Goal: Task Accomplishment & Management: Manage account settings

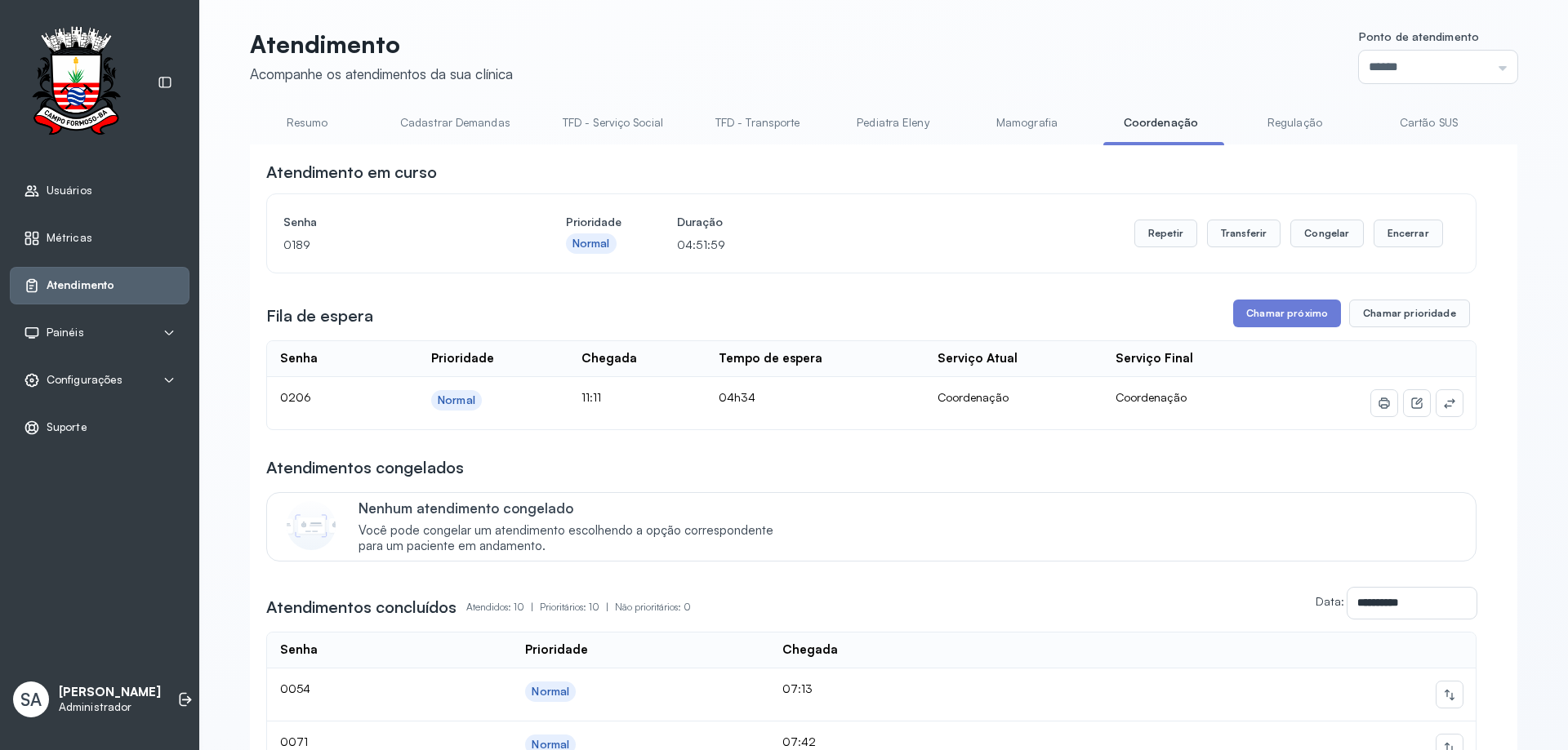
click at [73, 381] on span "Configurações" at bounding box center [84, 379] width 76 height 13
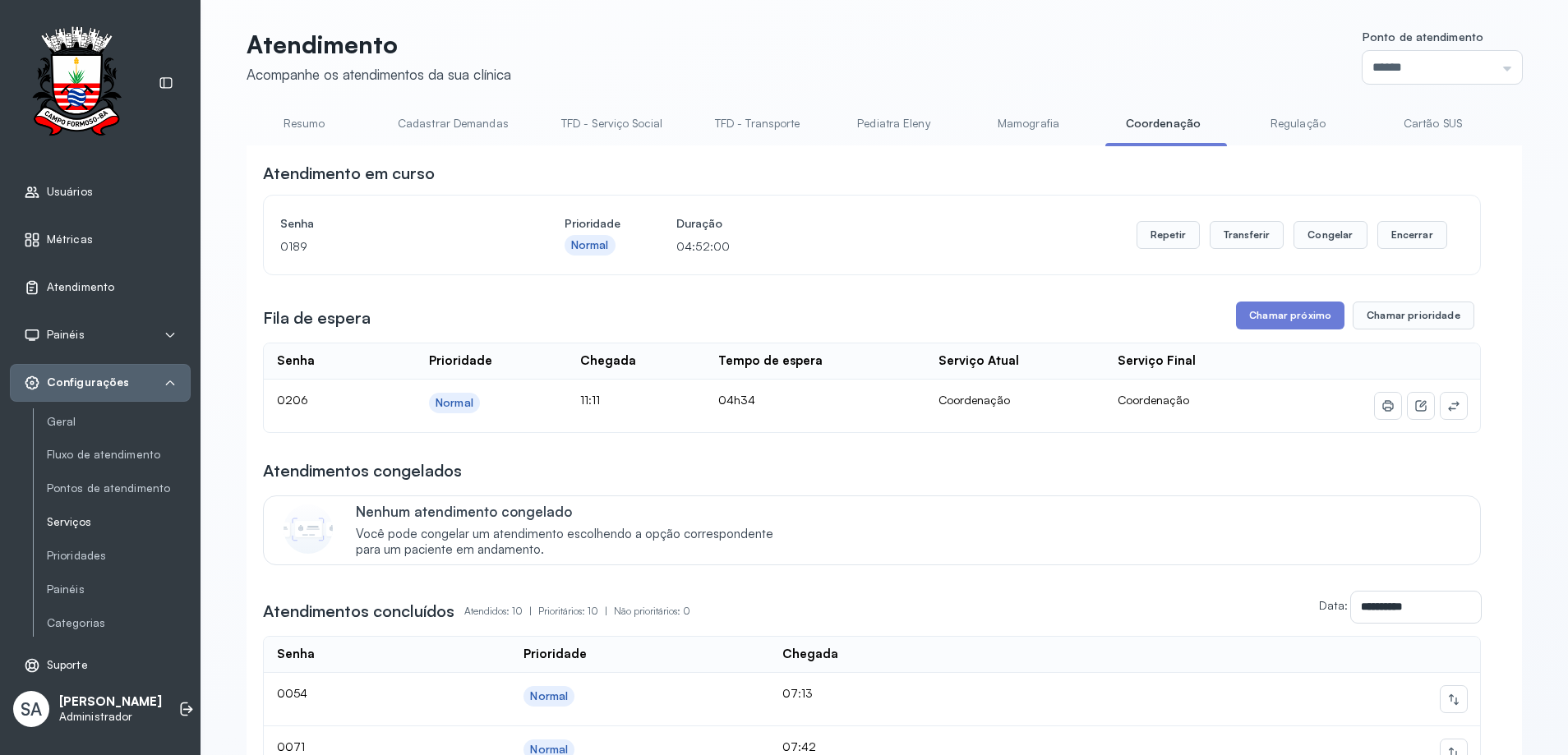
click at [74, 528] on link "Serviços" at bounding box center [118, 521] width 143 height 14
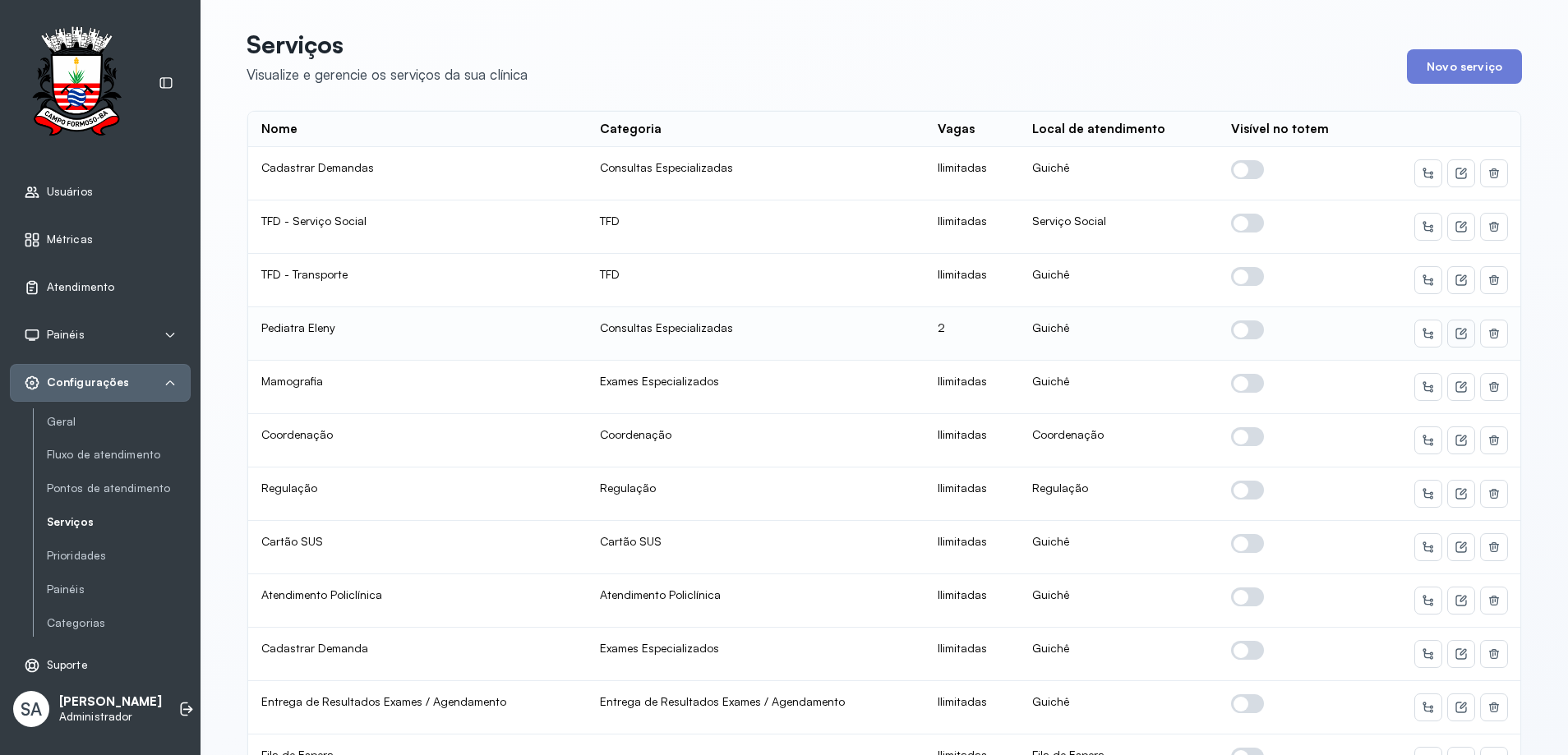
click at [1454, 331] on icon at bounding box center [1461, 334] width 14 height 14
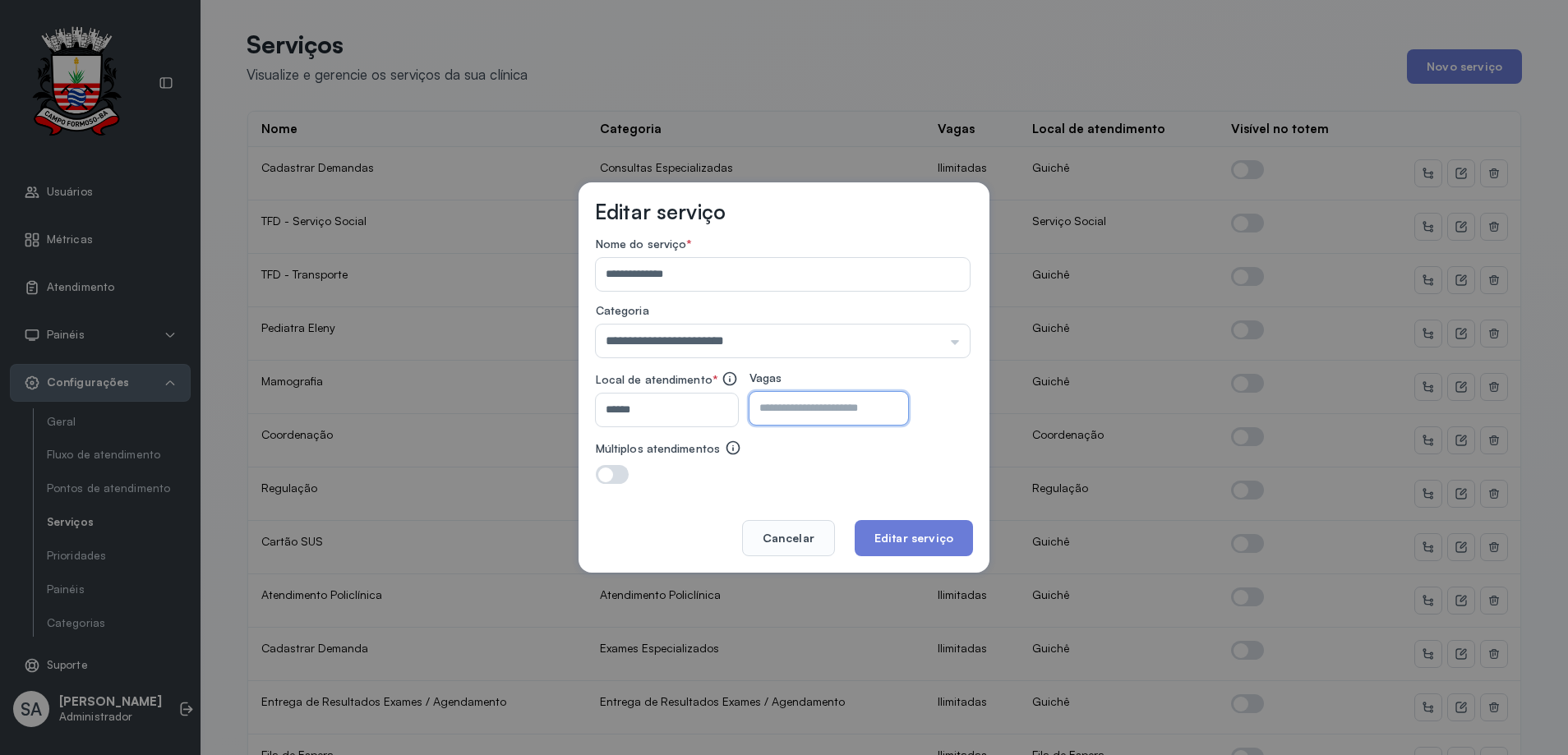
click at [847, 408] on input "*" at bounding box center [814, 409] width 130 height 32
type input "**"
click at [924, 533] on button "Editar serviço" at bounding box center [913, 539] width 118 height 36
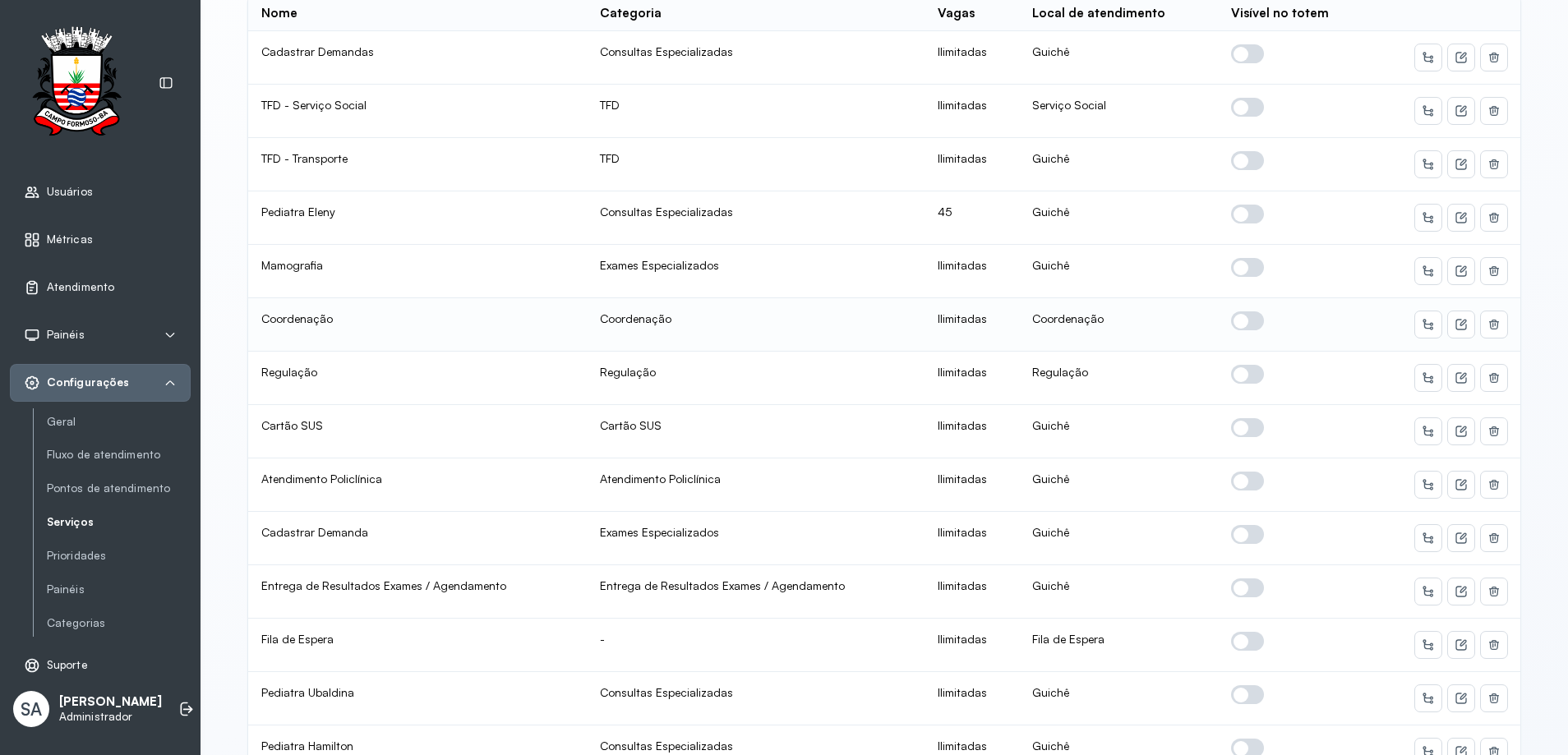
scroll to position [164, 0]
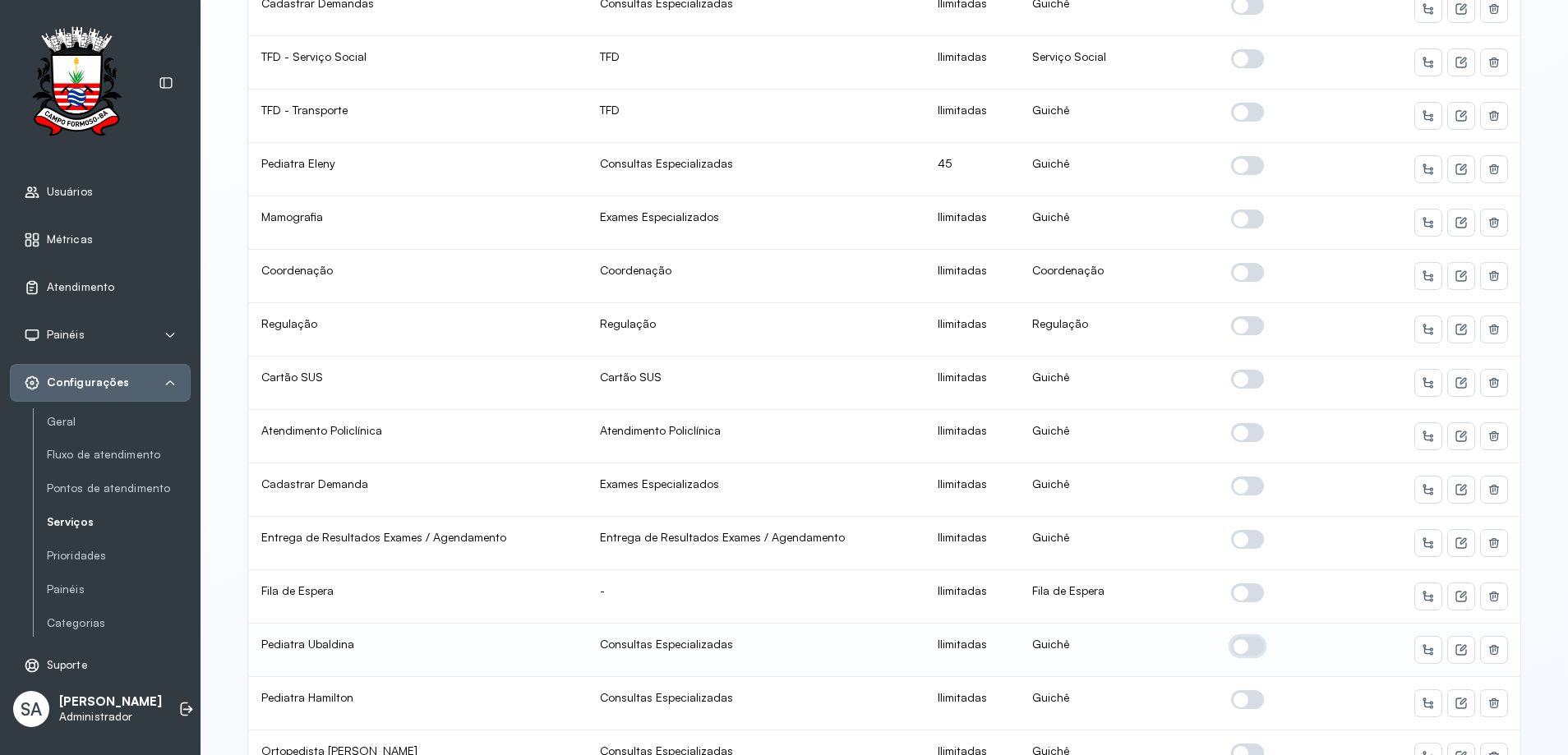
click at [1232, 646] on span at bounding box center [1247, 646] width 32 height 19
click at [1454, 648] on icon at bounding box center [1461, 649] width 14 height 14
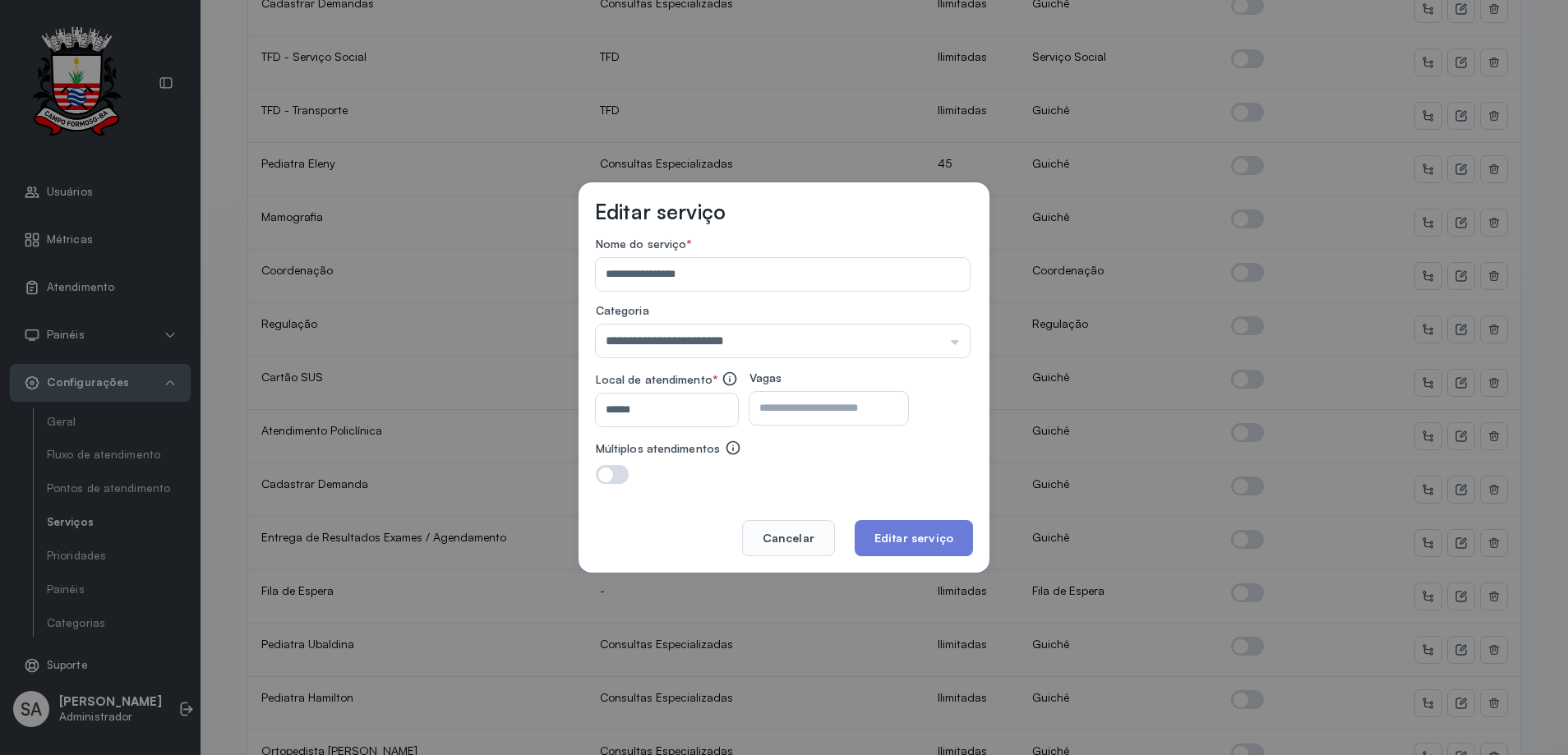
click at [879, 404] on input "number" at bounding box center [814, 409] width 130 height 32
type input "**"
click at [918, 535] on button "Editar serviço" at bounding box center [913, 539] width 118 height 36
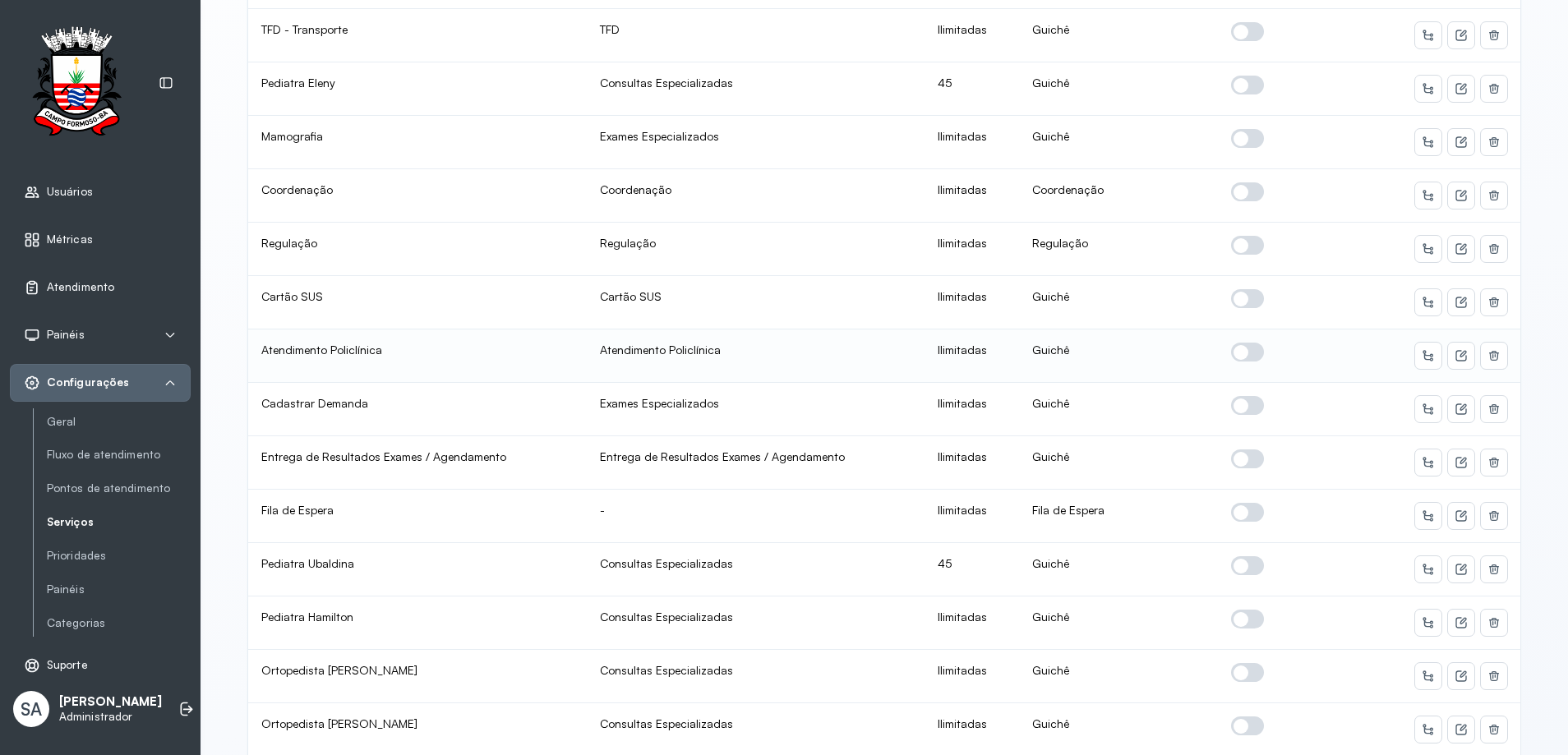
scroll to position [246, 0]
click at [1231, 621] on span at bounding box center [1247, 617] width 32 height 19
click at [1457, 618] on icon at bounding box center [1461, 621] width 14 height 14
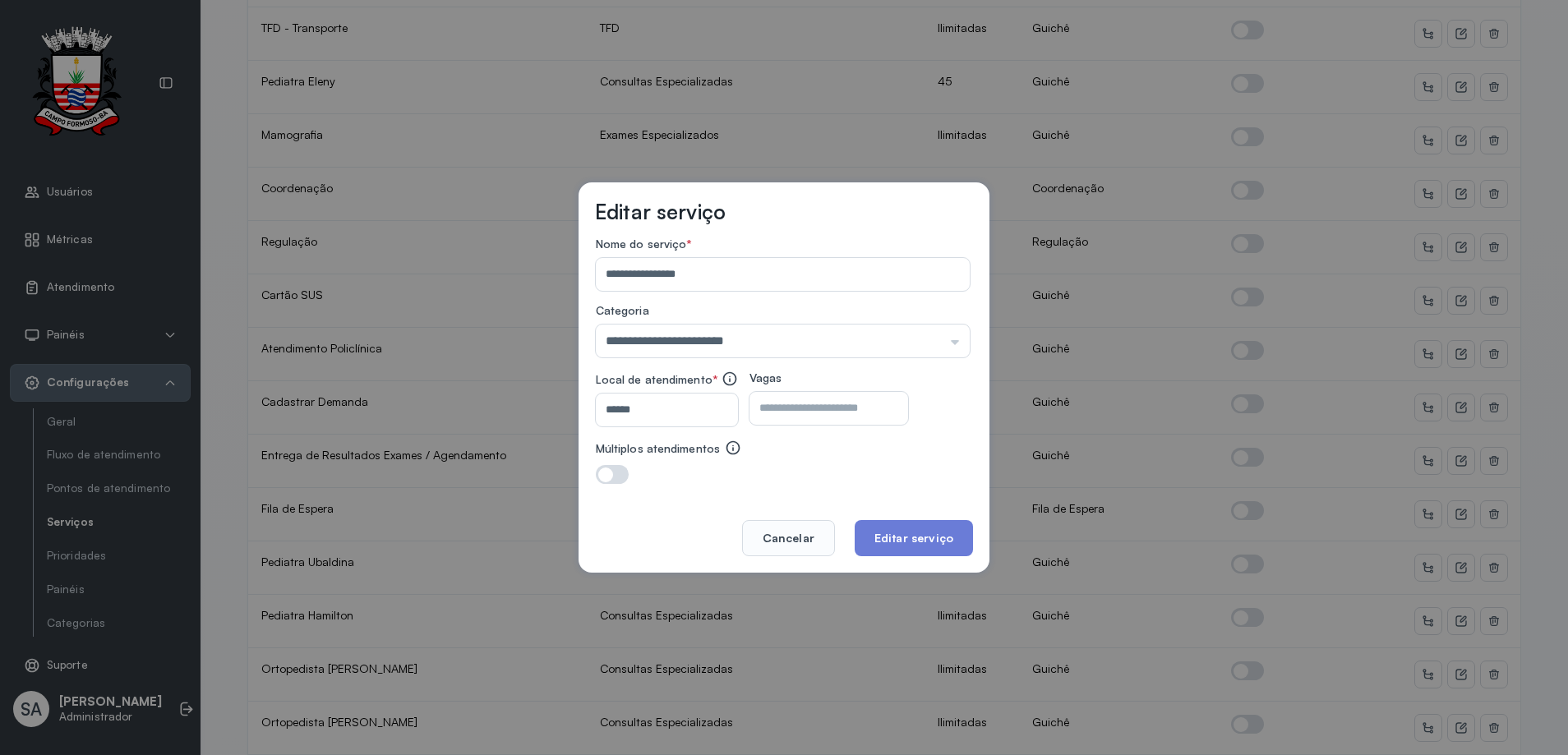
click at [839, 409] on input "number" at bounding box center [814, 409] width 130 height 32
type input "**"
click at [939, 535] on button "Editar serviço" at bounding box center [913, 539] width 118 height 36
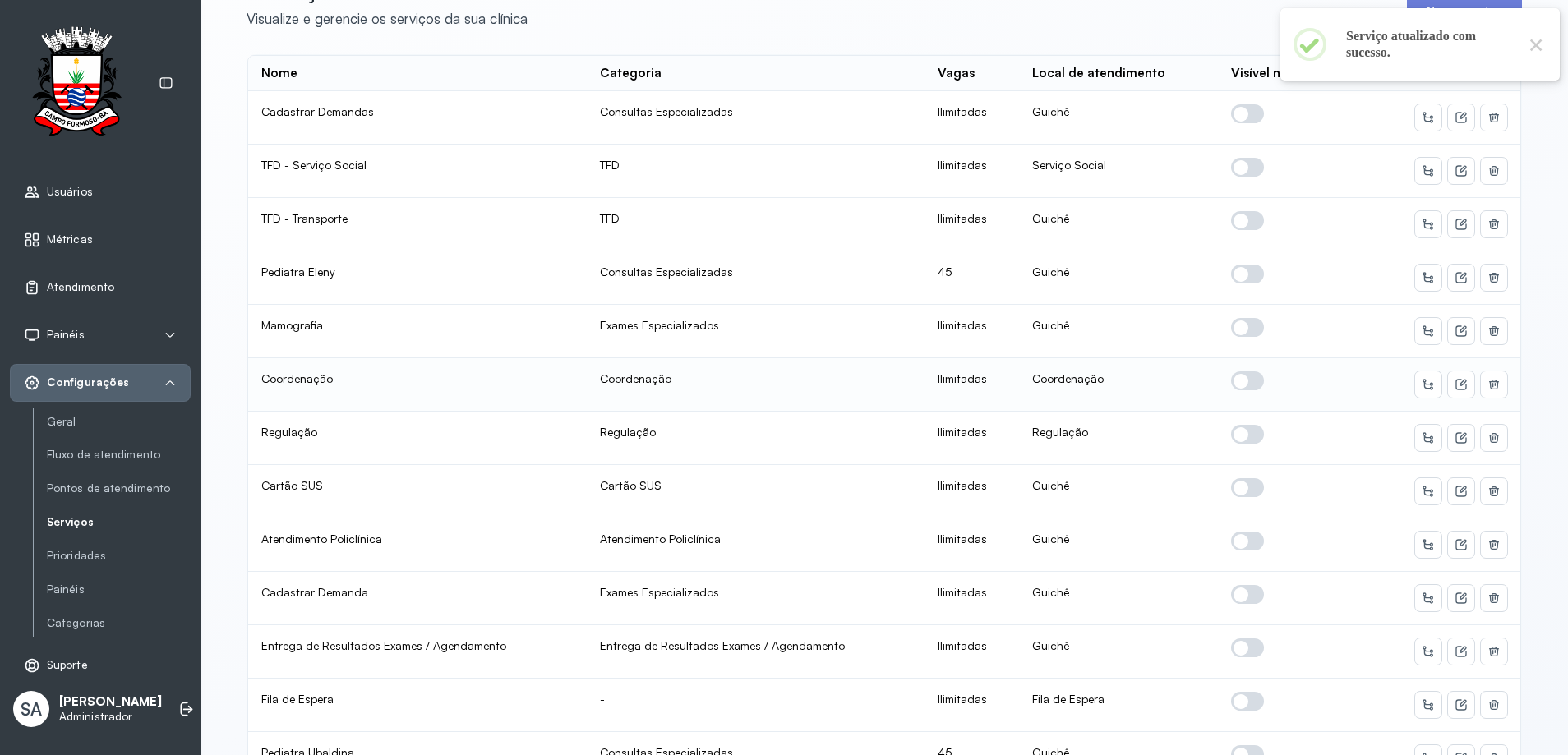
scroll to position [328, 0]
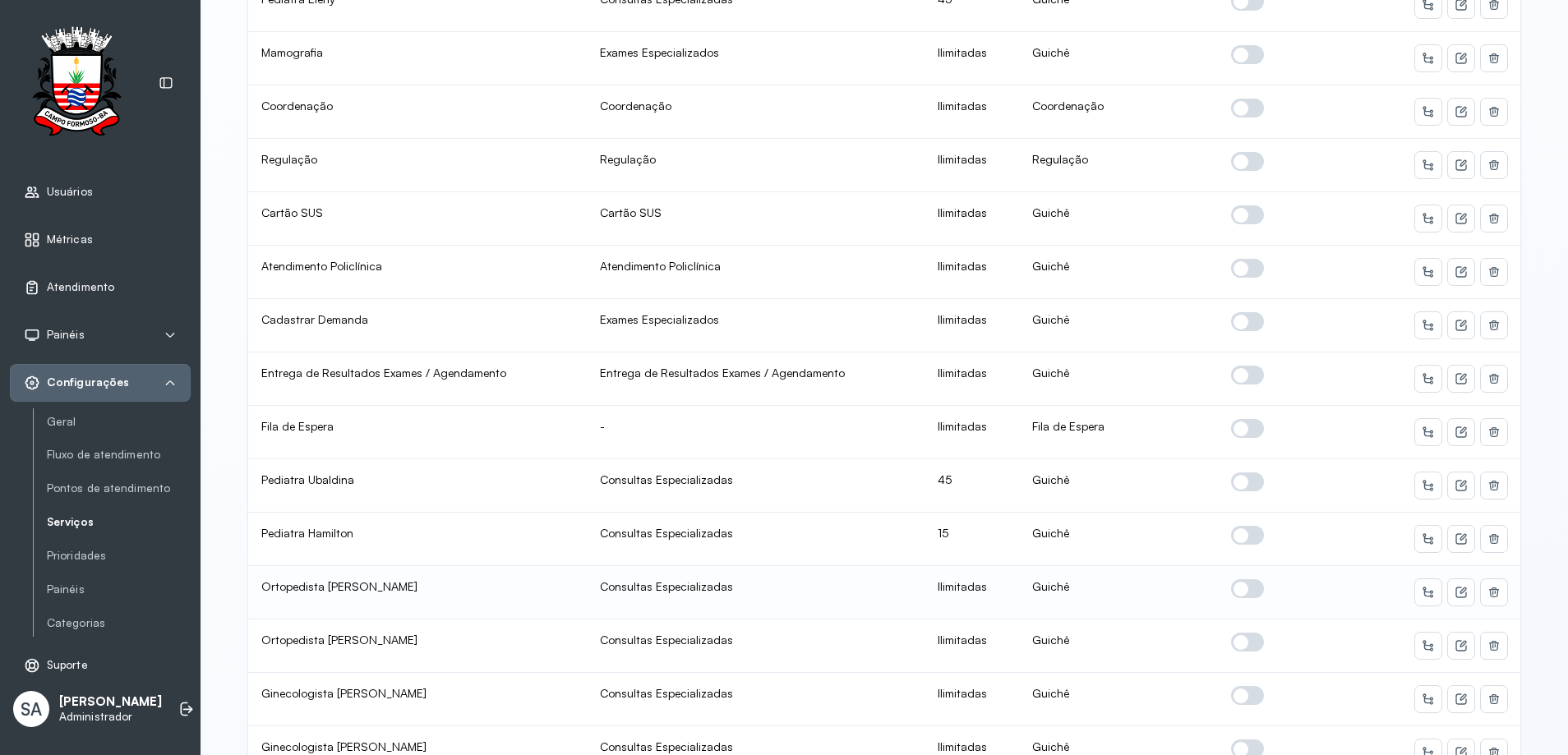
click at [1235, 586] on span at bounding box center [1247, 588] width 32 height 19
click at [1457, 591] on icon at bounding box center [1461, 593] width 14 height 14
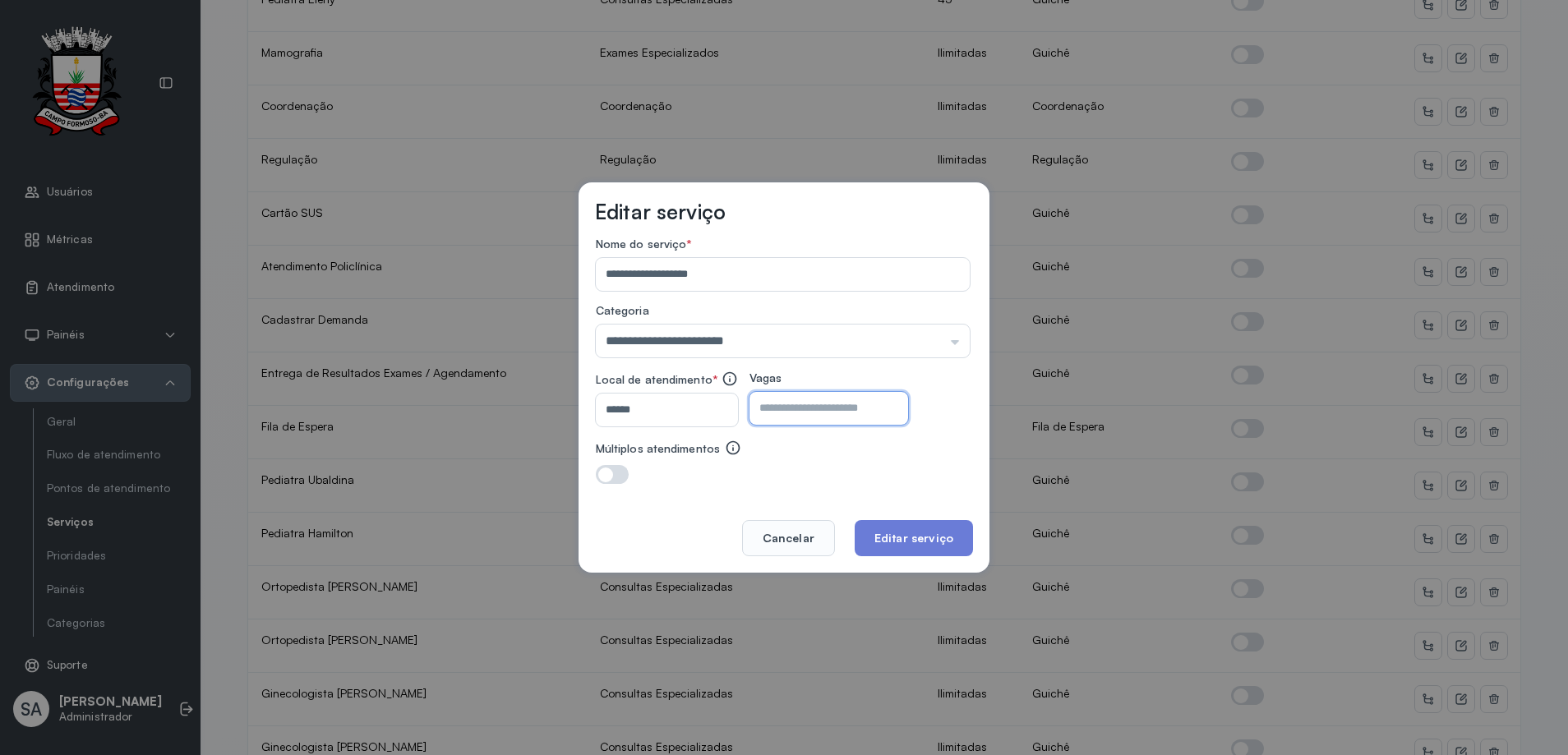
click at [871, 410] on input "number" at bounding box center [814, 409] width 130 height 32
type input "**"
click at [940, 536] on button "Editar serviço" at bounding box center [913, 539] width 118 height 36
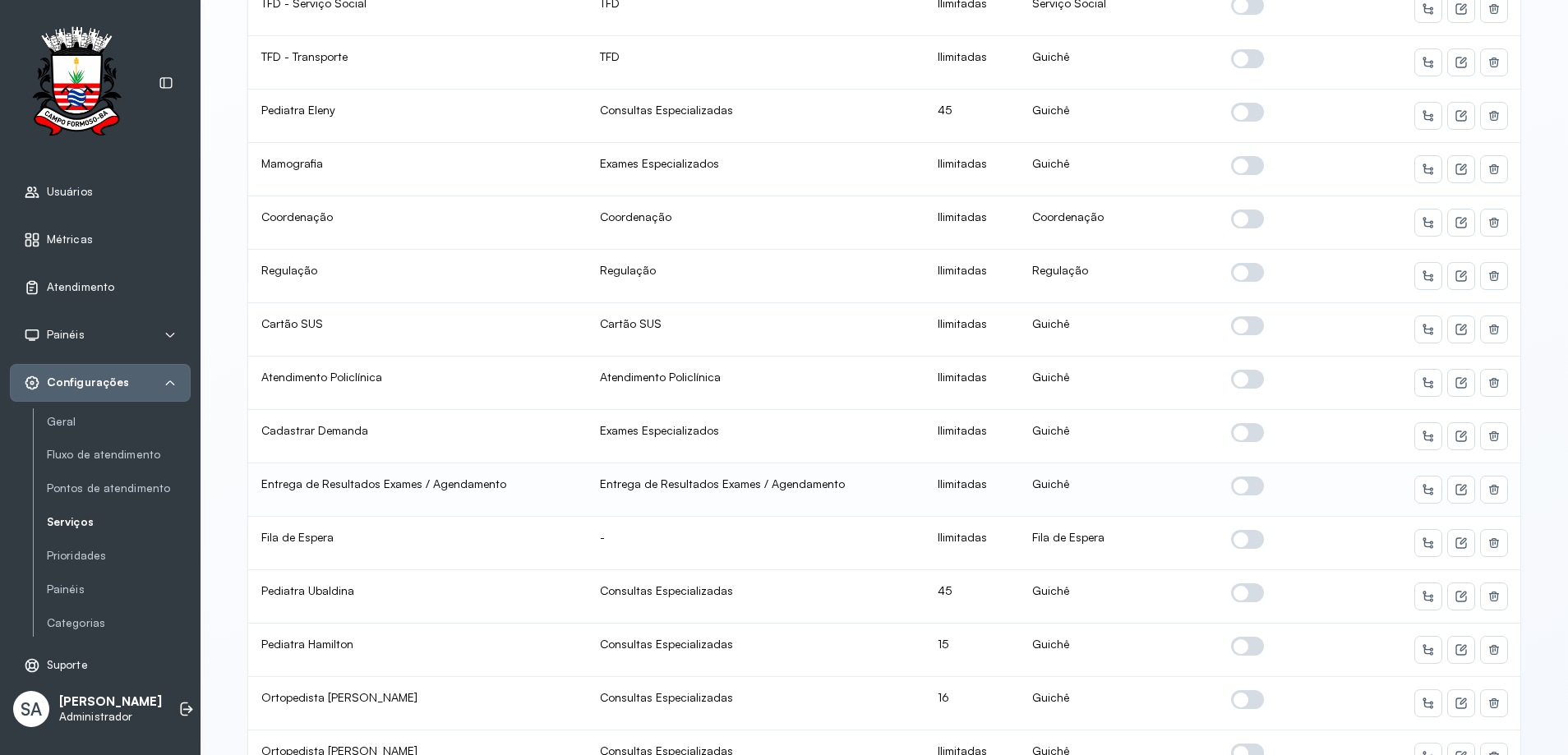
scroll to position [246, 0]
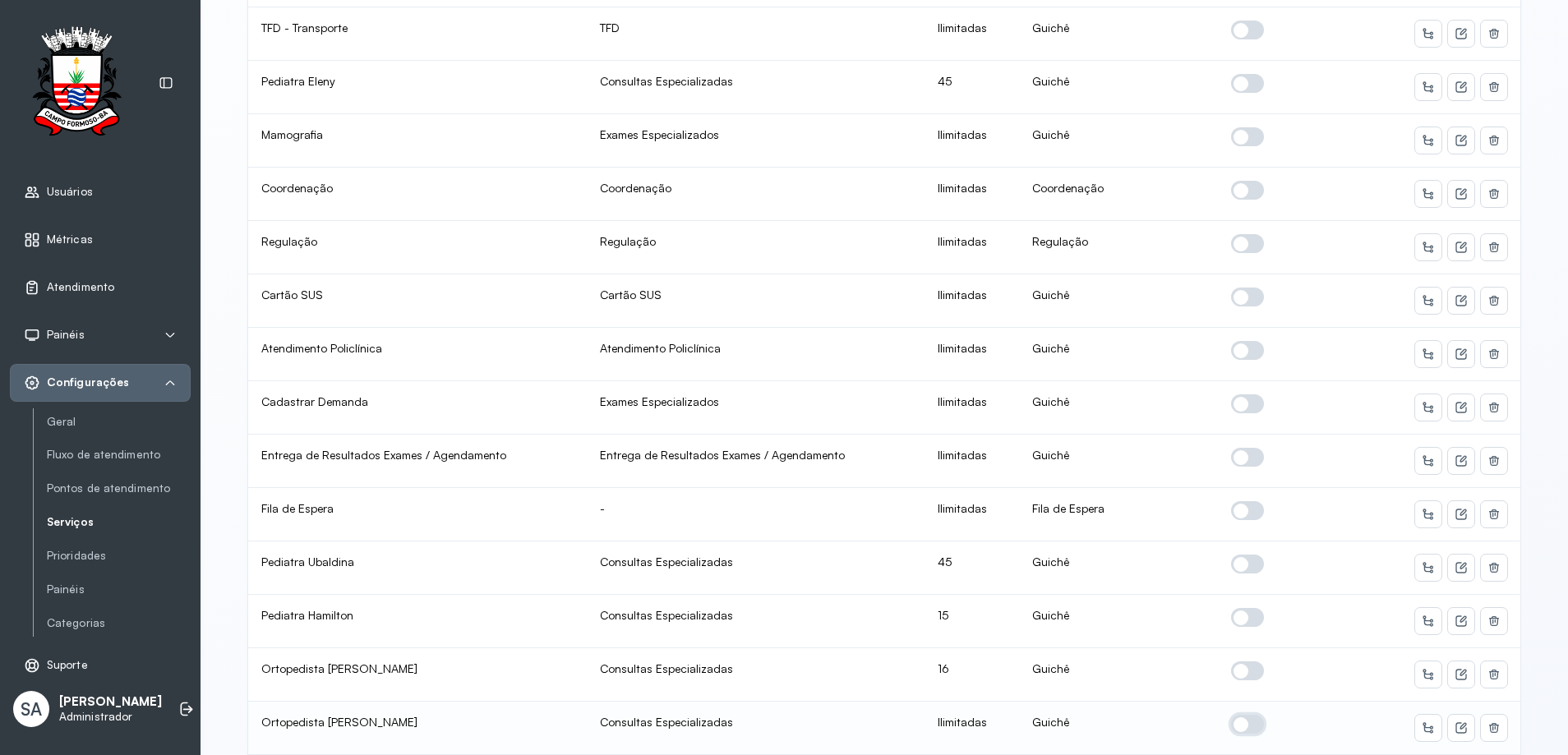
click at [1238, 718] on span at bounding box center [1247, 724] width 32 height 19
click at [1457, 724] on icon at bounding box center [1461, 728] width 14 height 14
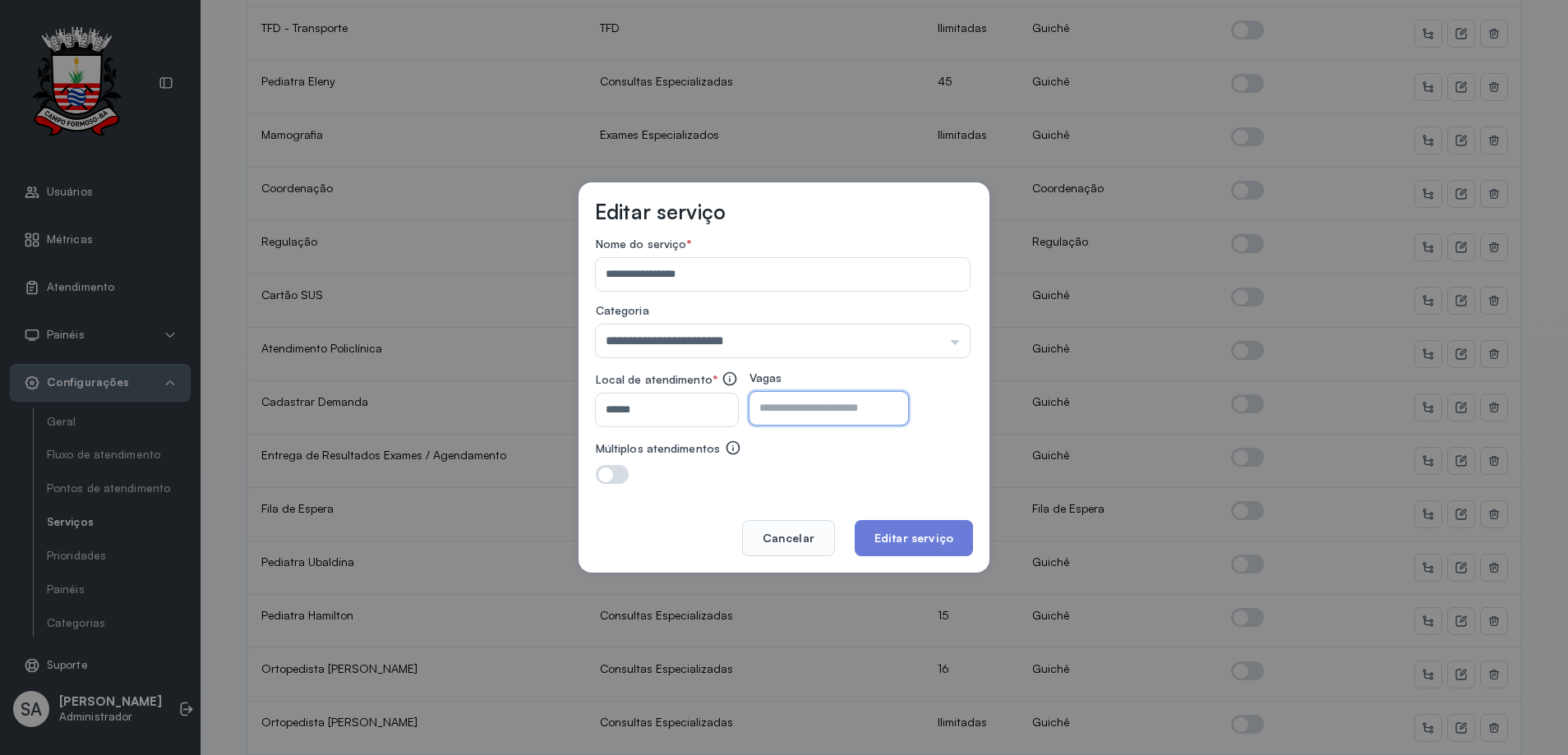
click at [850, 410] on input "number" at bounding box center [814, 409] width 130 height 32
type input "**"
click at [903, 532] on button "Editar serviço" at bounding box center [913, 539] width 118 height 36
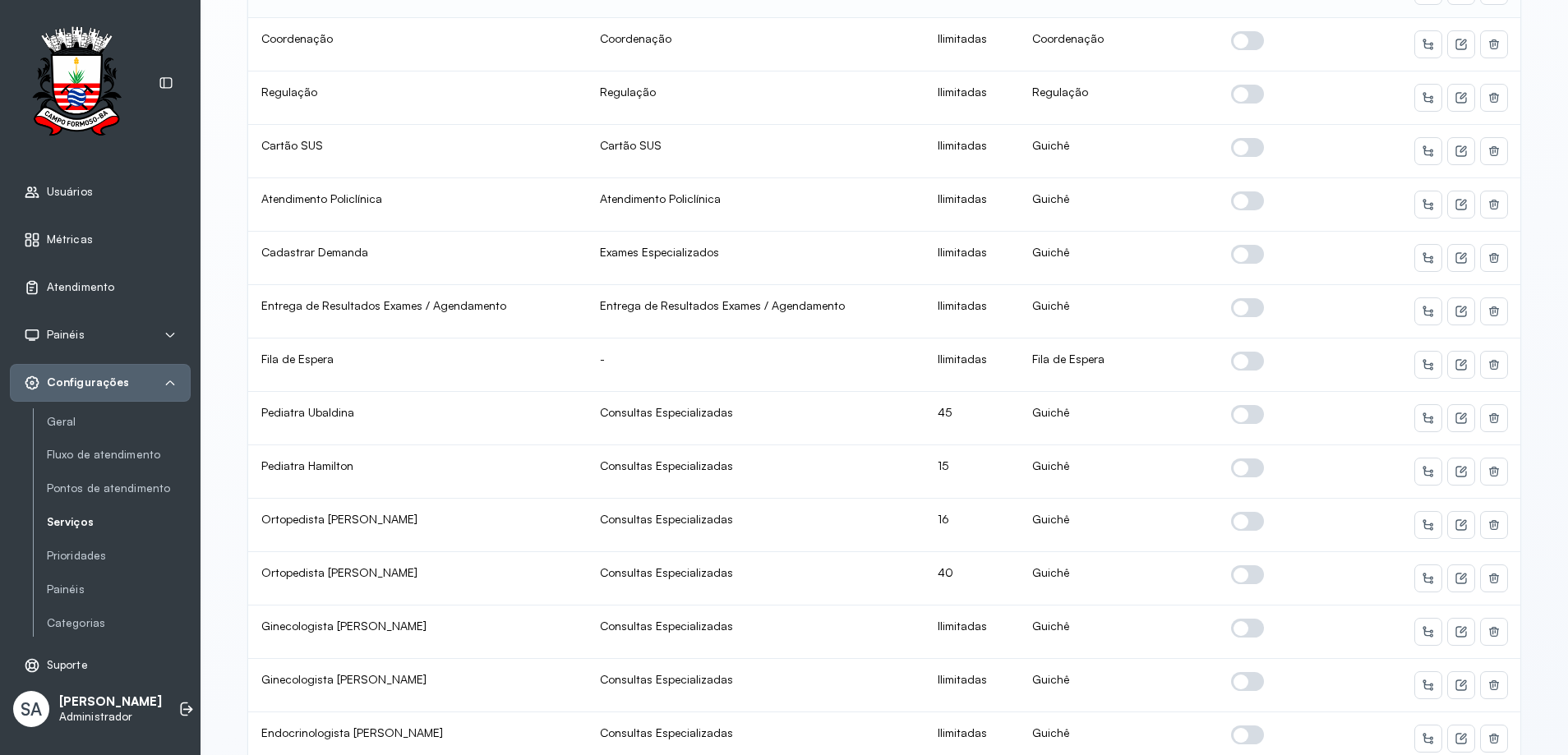
scroll to position [411, 0]
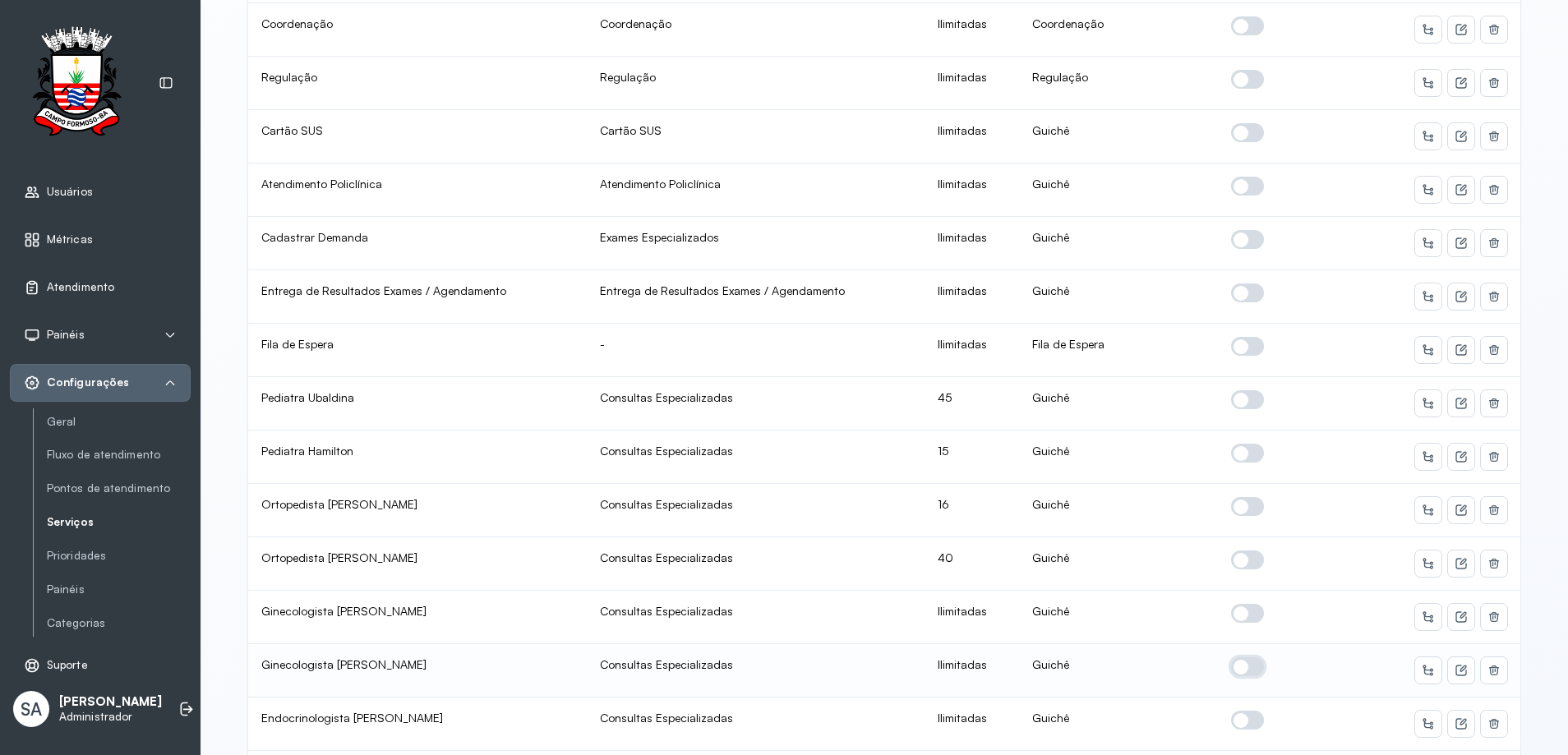
click at [1232, 668] on span at bounding box center [1247, 667] width 32 height 19
click at [1235, 664] on span at bounding box center [1247, 667] width 32 height 19
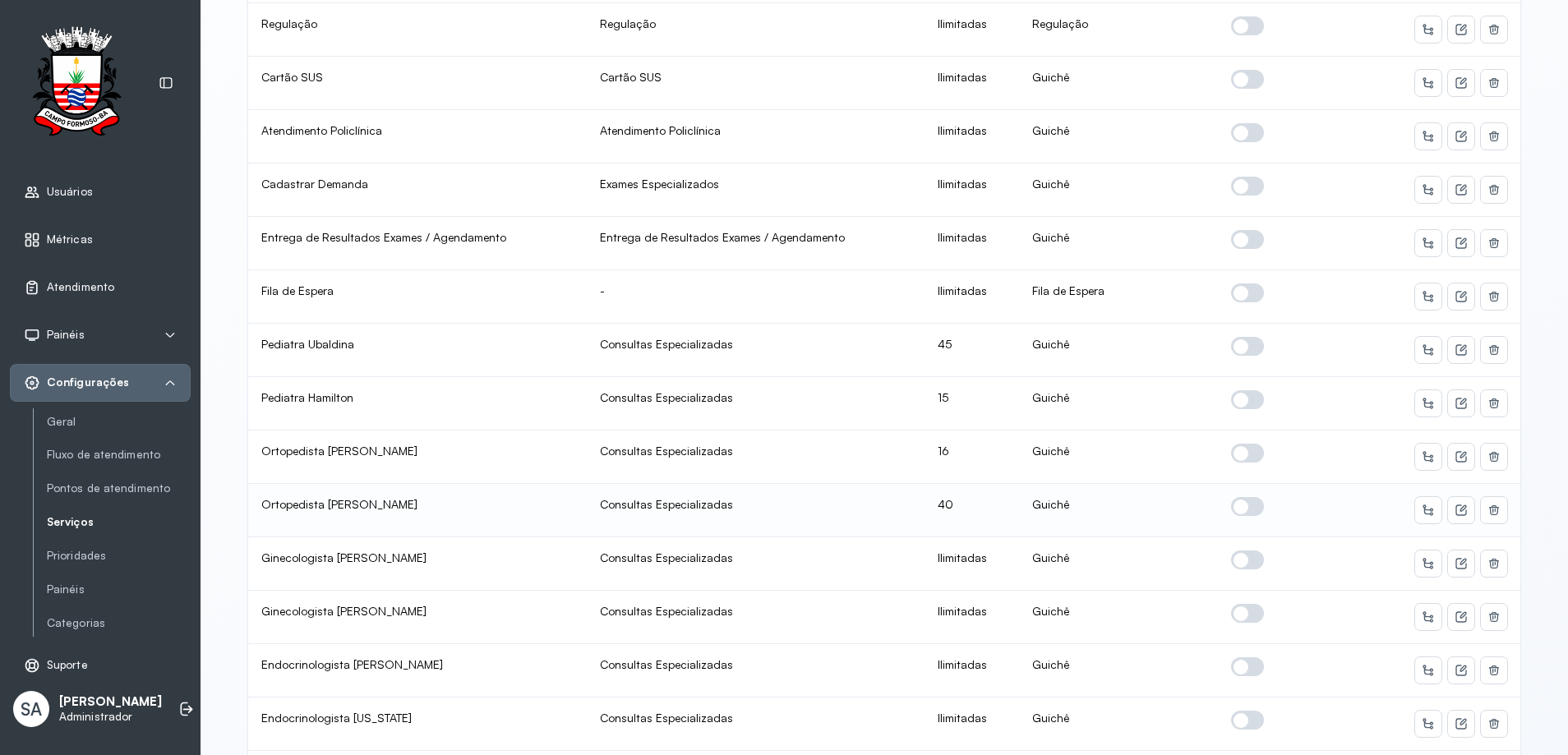
scroll to position [493, 0]
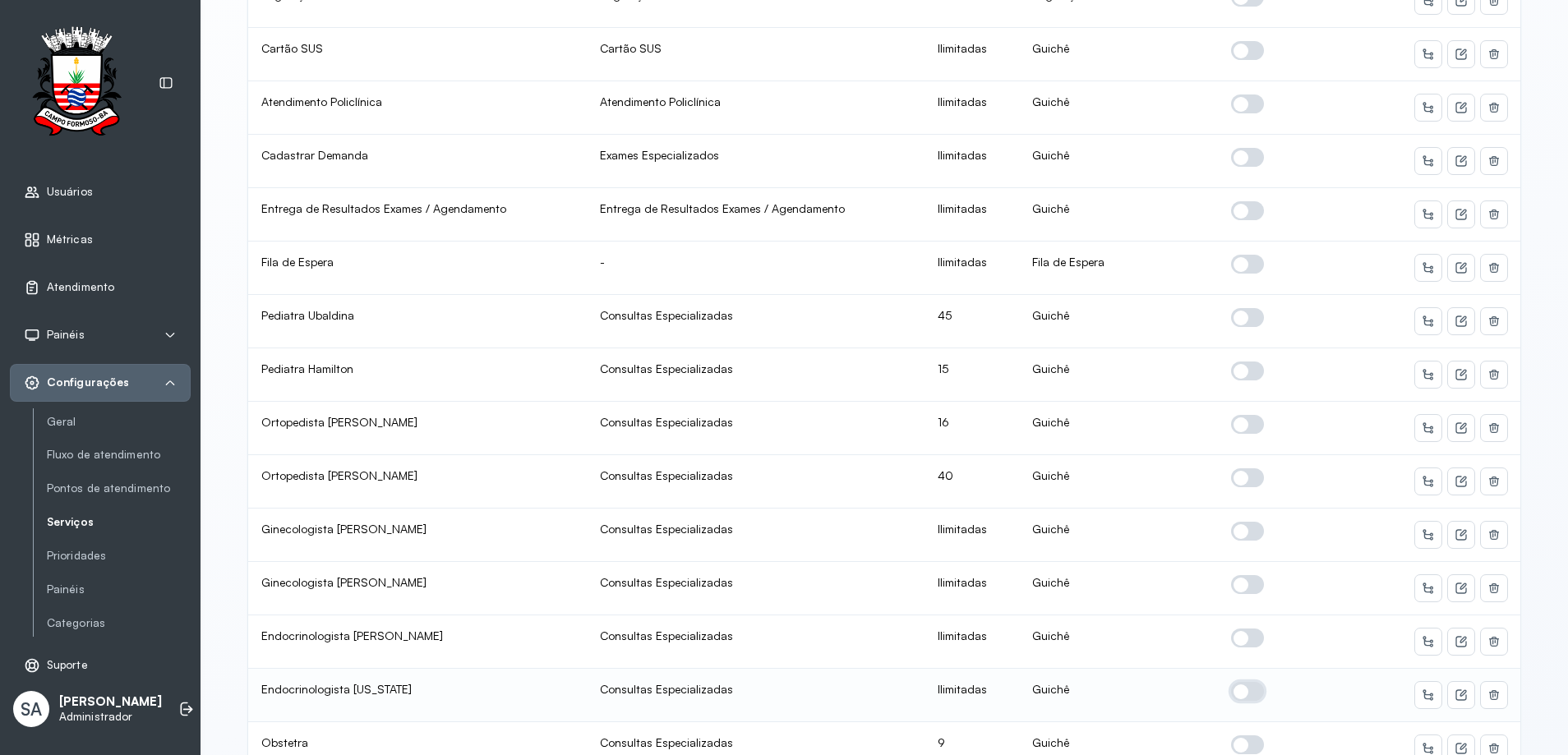
click at [1237, 689] on span at bounding box center [1247, 691] width 32 height 19
click at [1459, 695] on icon at bounding box center [1462, 693] width 6 height 6
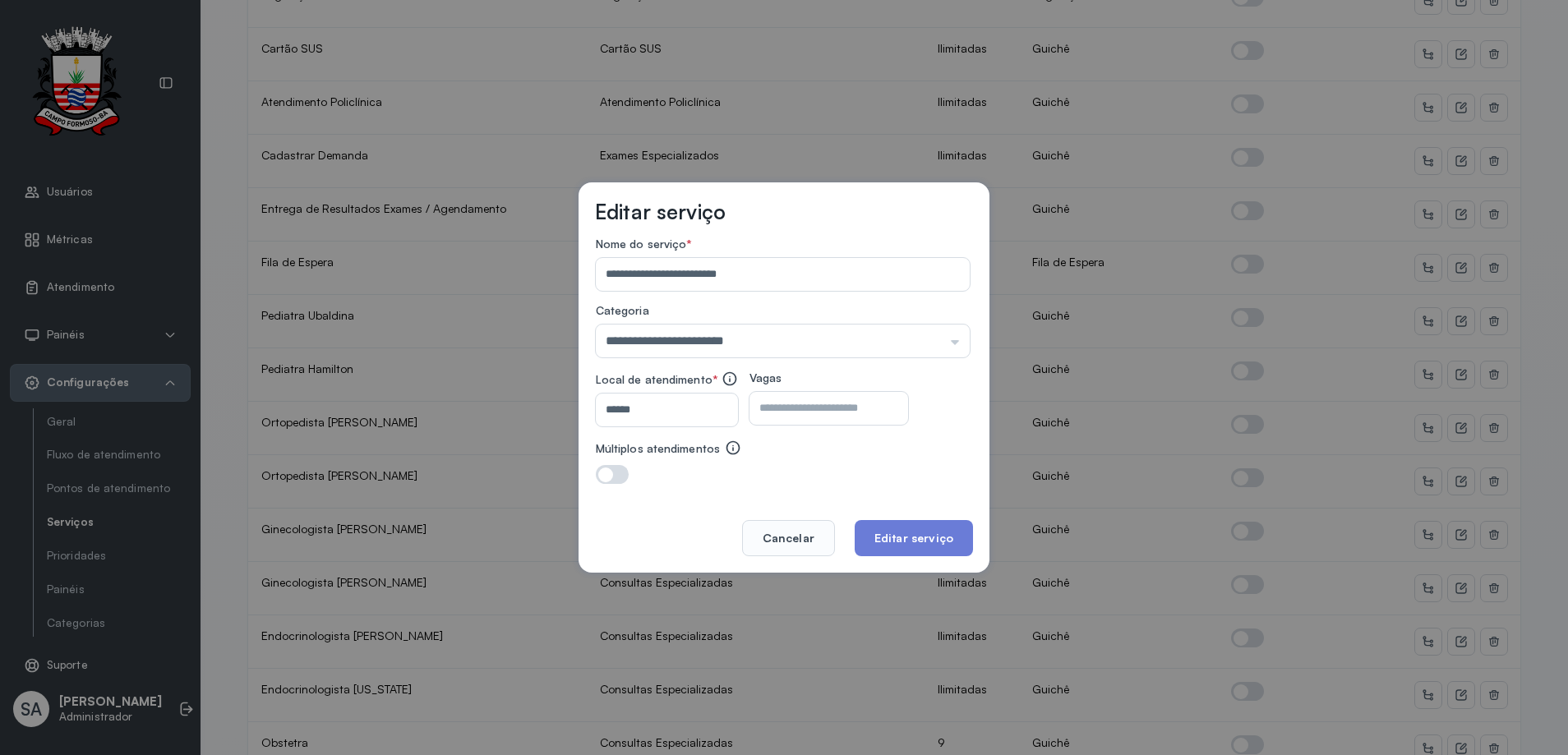
click at [871, 401] on input "number" at bounding box center [814, 409] width 130 height 32
type input "**"
click at [914, 536] on button "Editar serviço" at bounding box center [913, 539] width 118 height 36
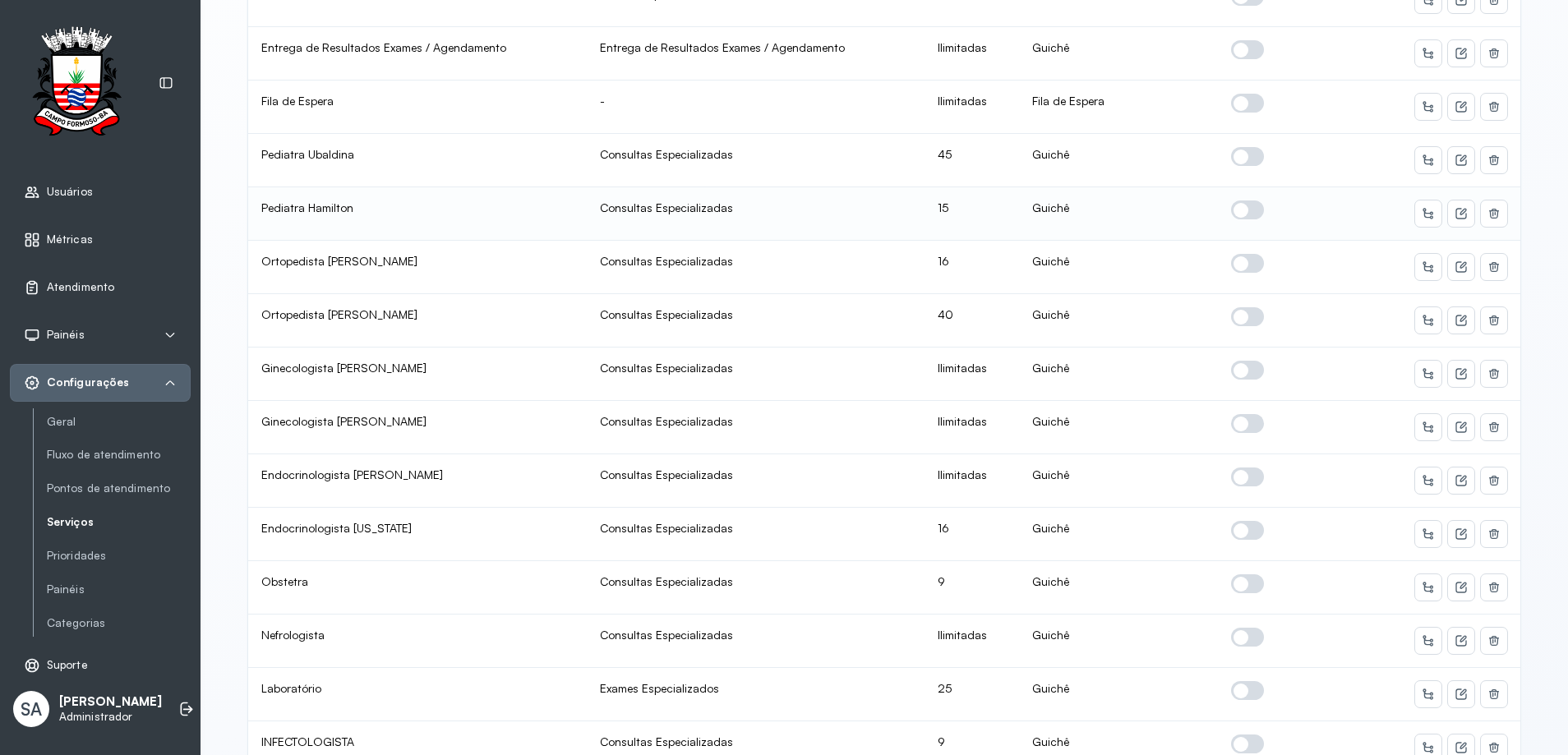
scroll to position [658, 0]
click at [1457, 689] on icon at bounding box center [1461, 691] width 14 height 14
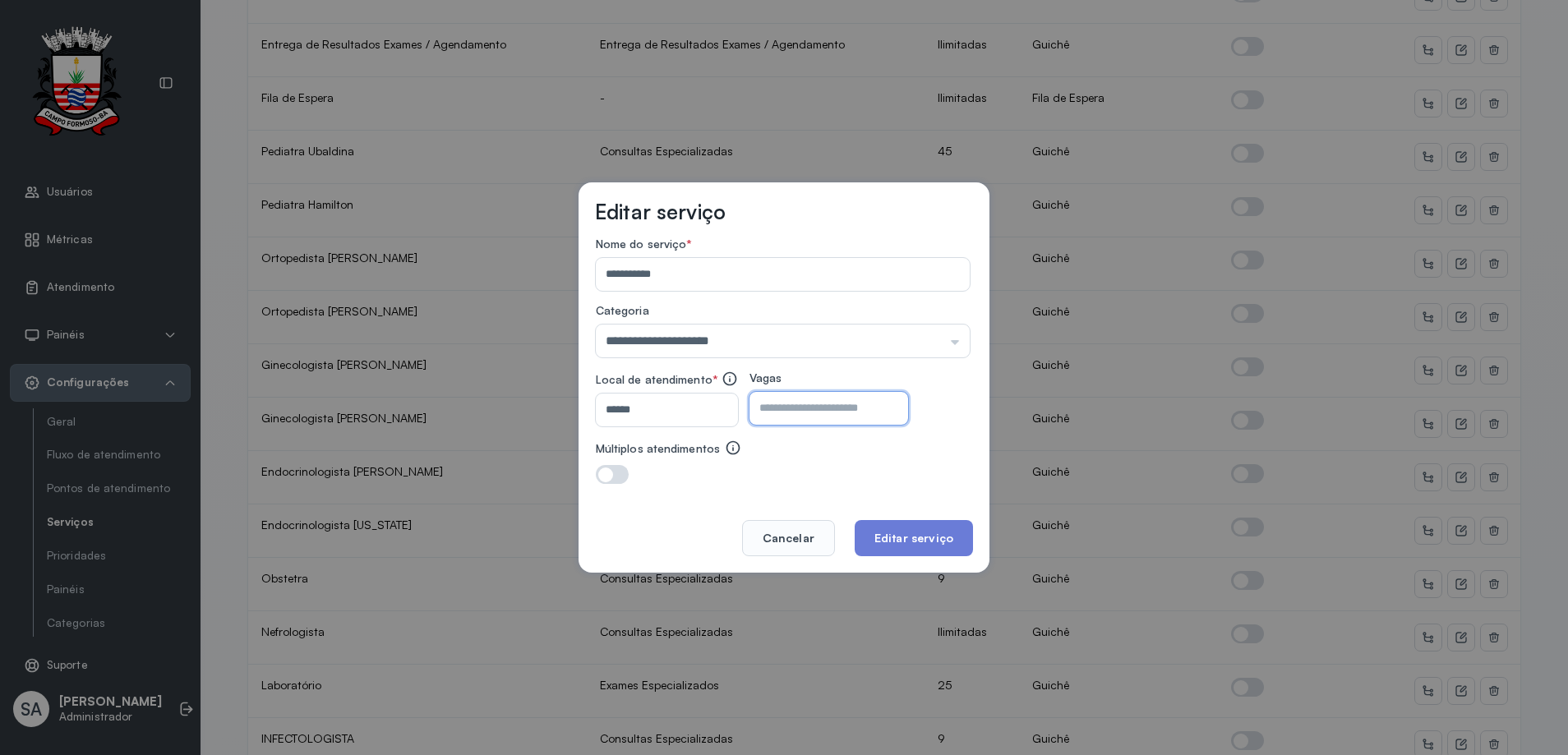
click at [840, 412] on input "**" at bounding box center [814, 409] width 130 height 32
type input "**"
click at [879, 539] on button "Editar serviço" at bounding box center [913, 539] width 118 height 36
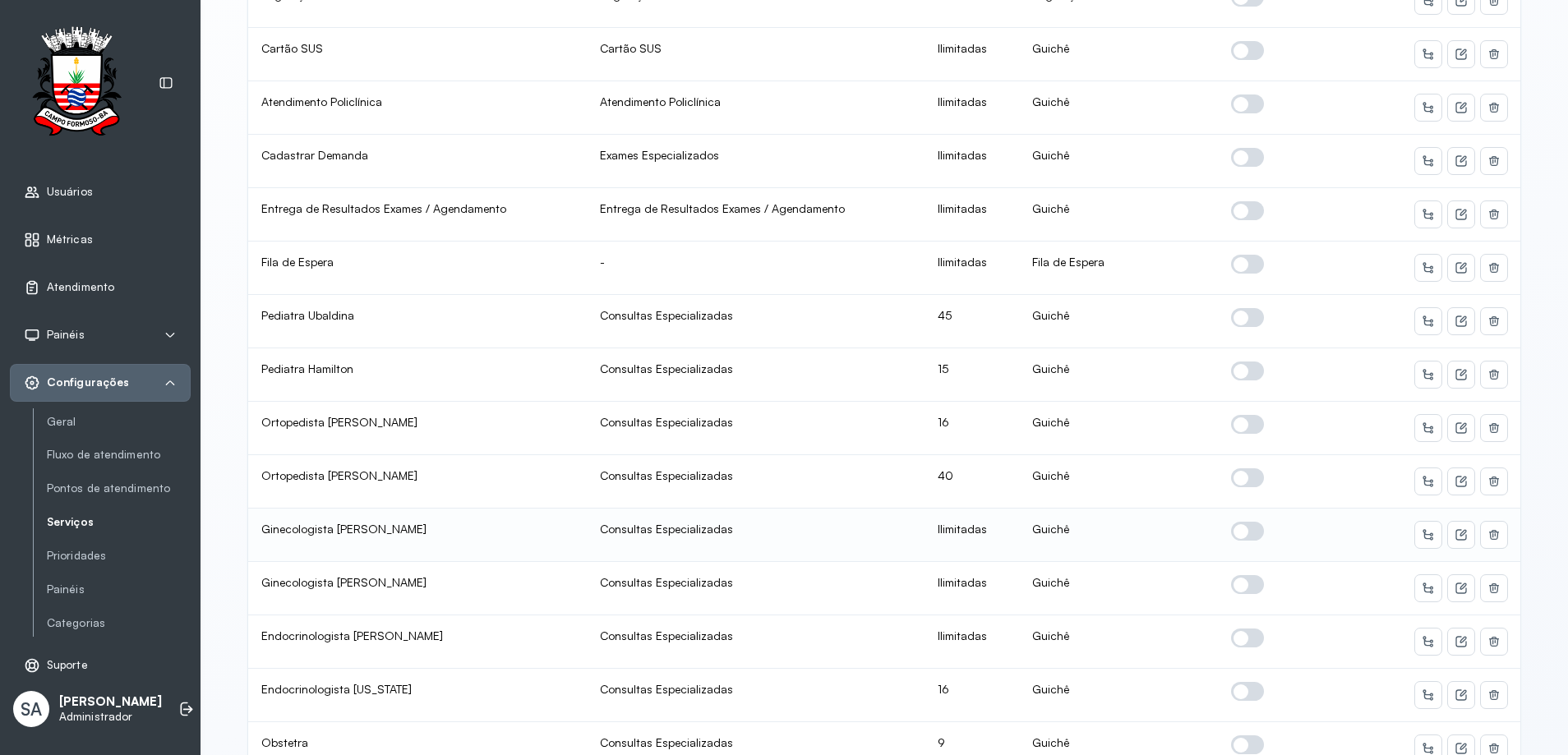
scroll to position [575, 0]
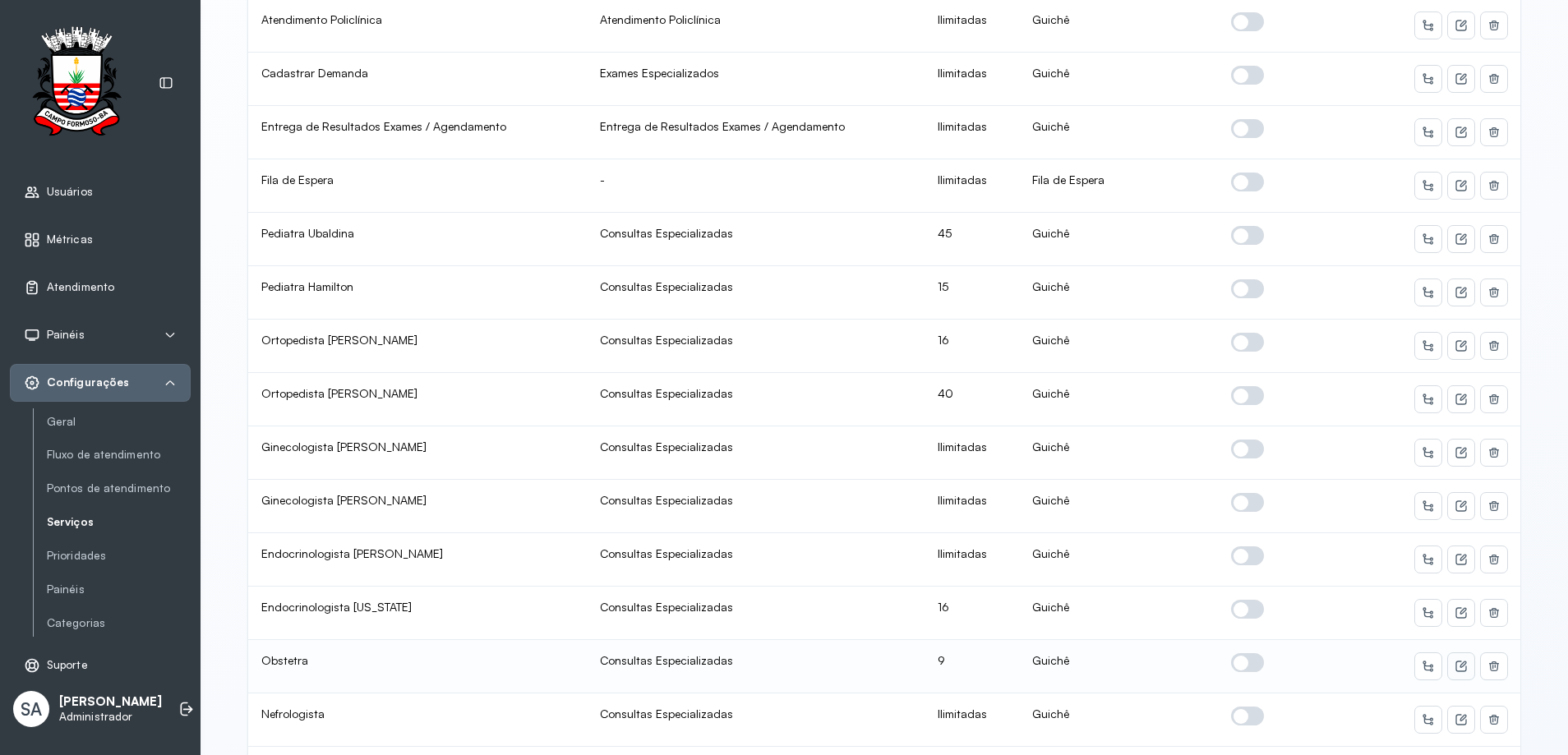
click at [1454, 664] on icon at bounding box center [1461, 667] width 14 height 14
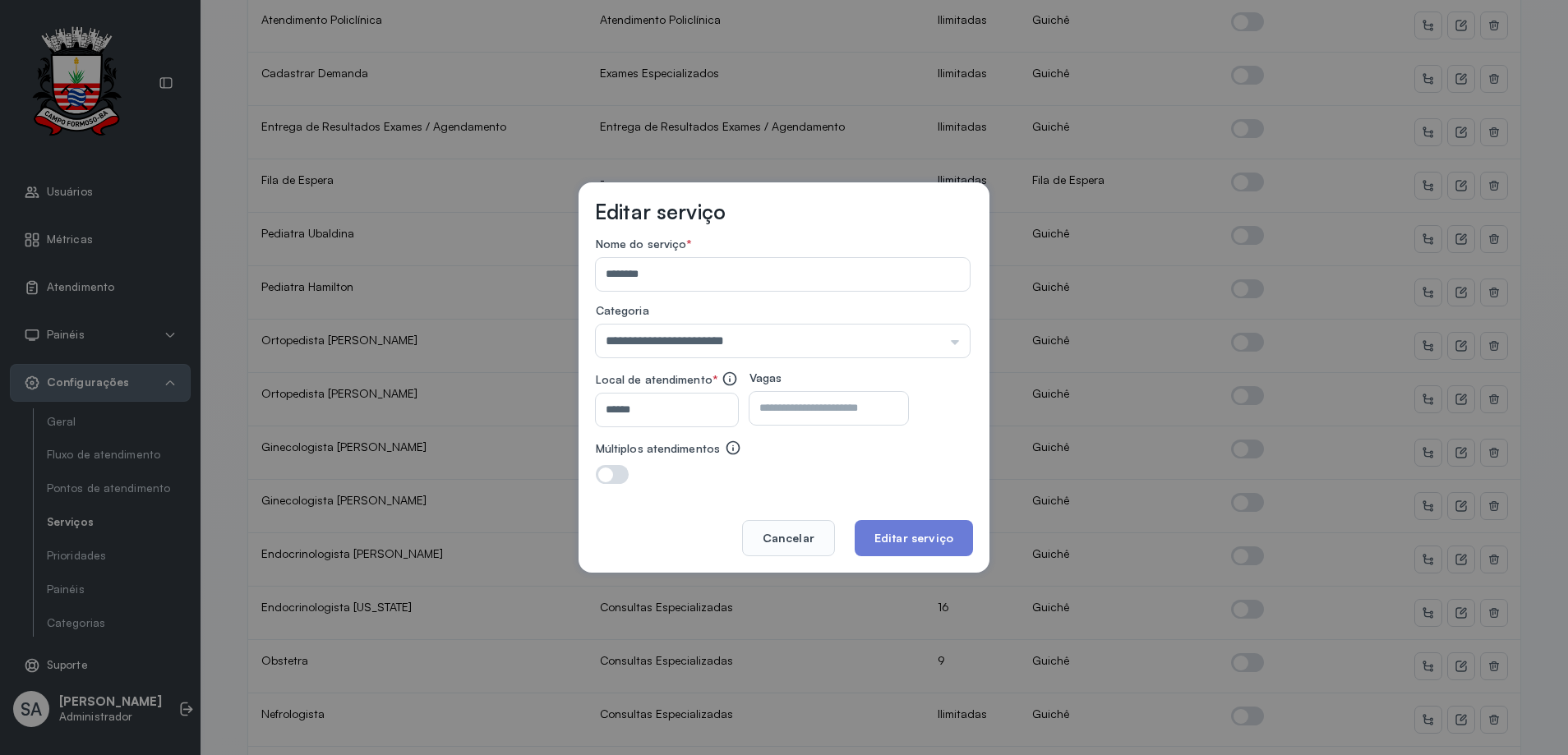
click at [828, 400] on input "*" at bounding box center [814, 409] width 130 height 32
type input "**"
click at [930, 542] on button "Editar serviço" at bounding box center [913, 539] width 118 height 36
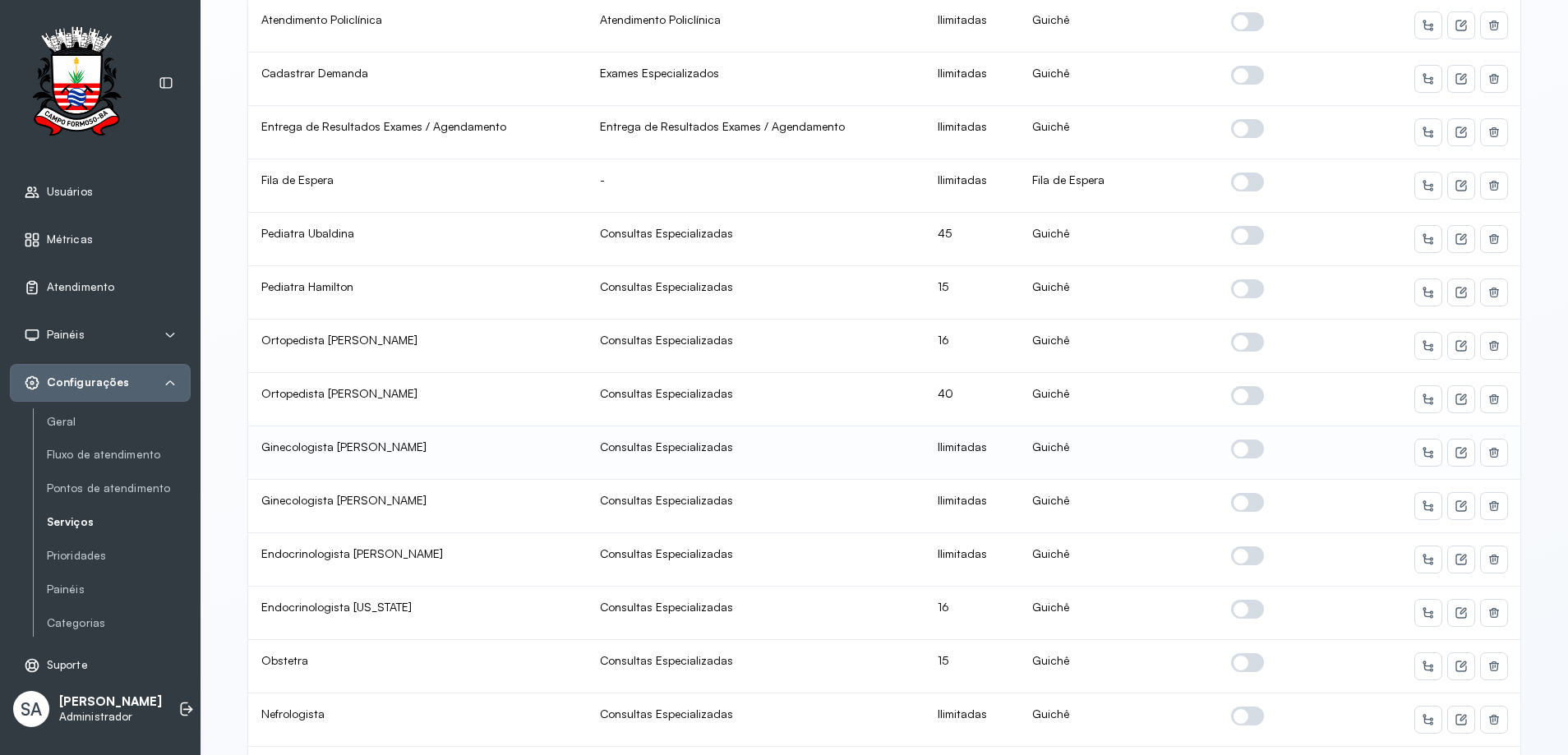
scroll to position [658, 0]
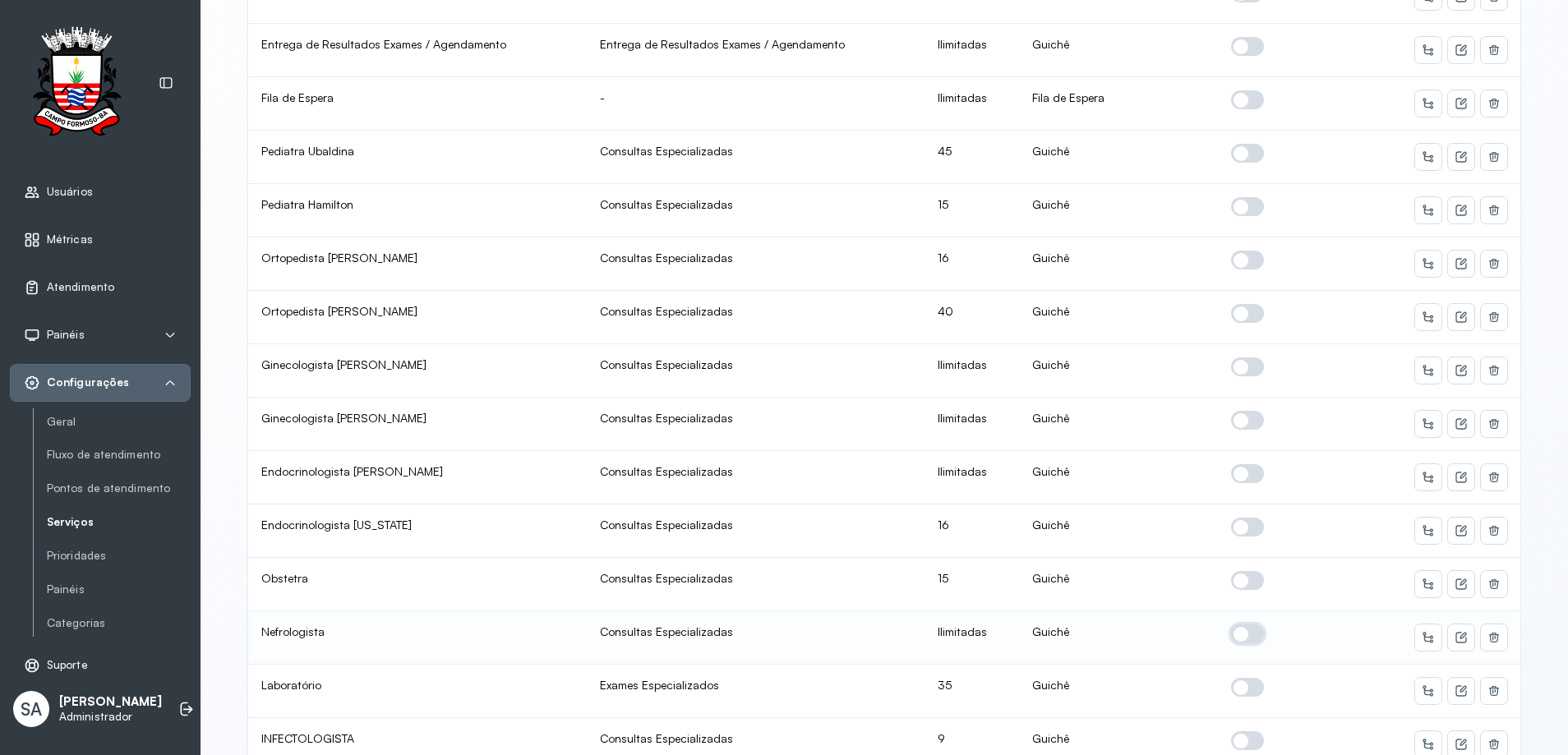
click at [1236, 629] on span at bounding box center [1247, 634] width 32 height 19
click at [1459, 638] on icon at bounding box center [1462, 636] width 6 height 6
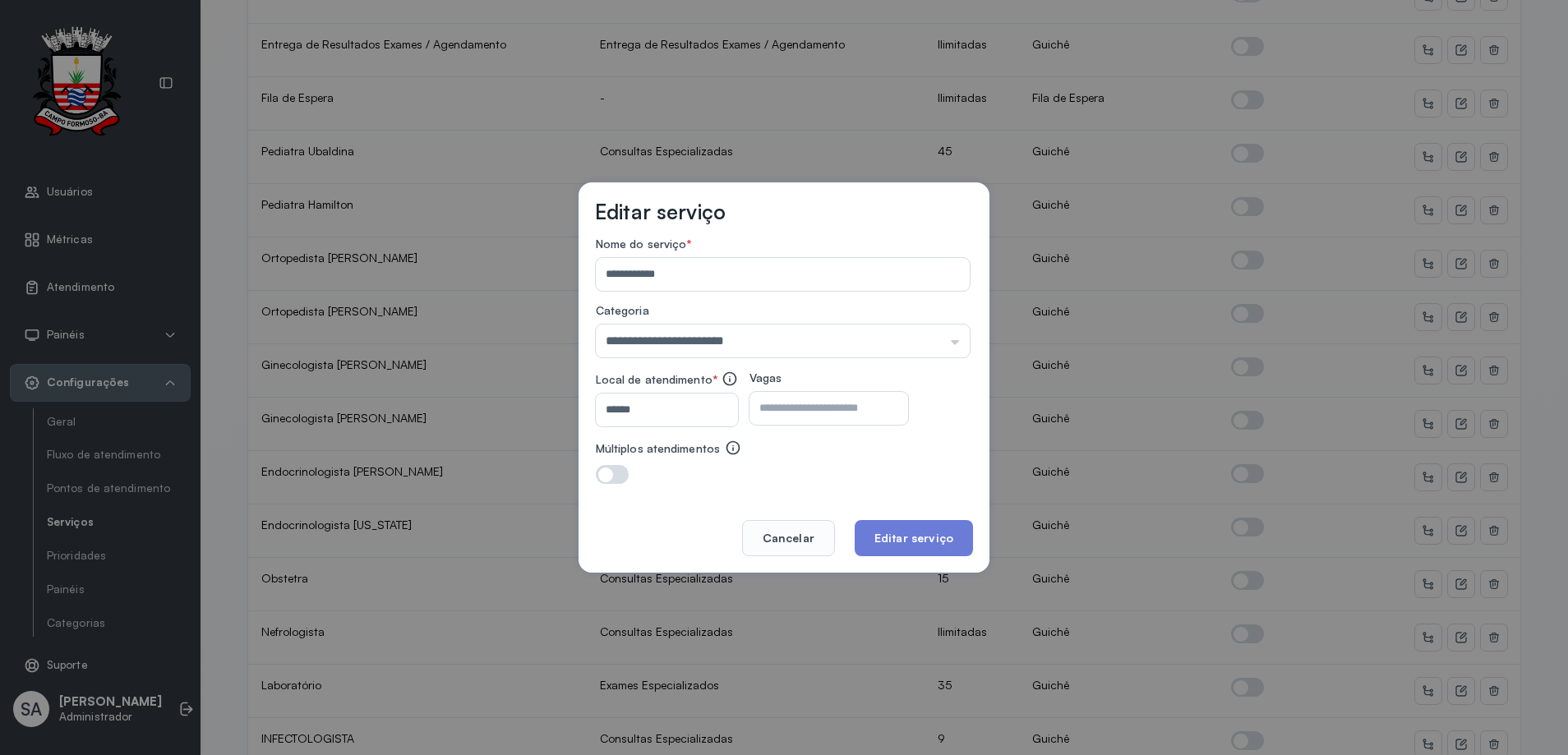
click at [858, 409] on input "number" at bounding box center [814, 409] width 130 height 32
type input "**"
click at [903, 526] on button "Editar serviço" at bounding box center [913, 539] width 118 height 36
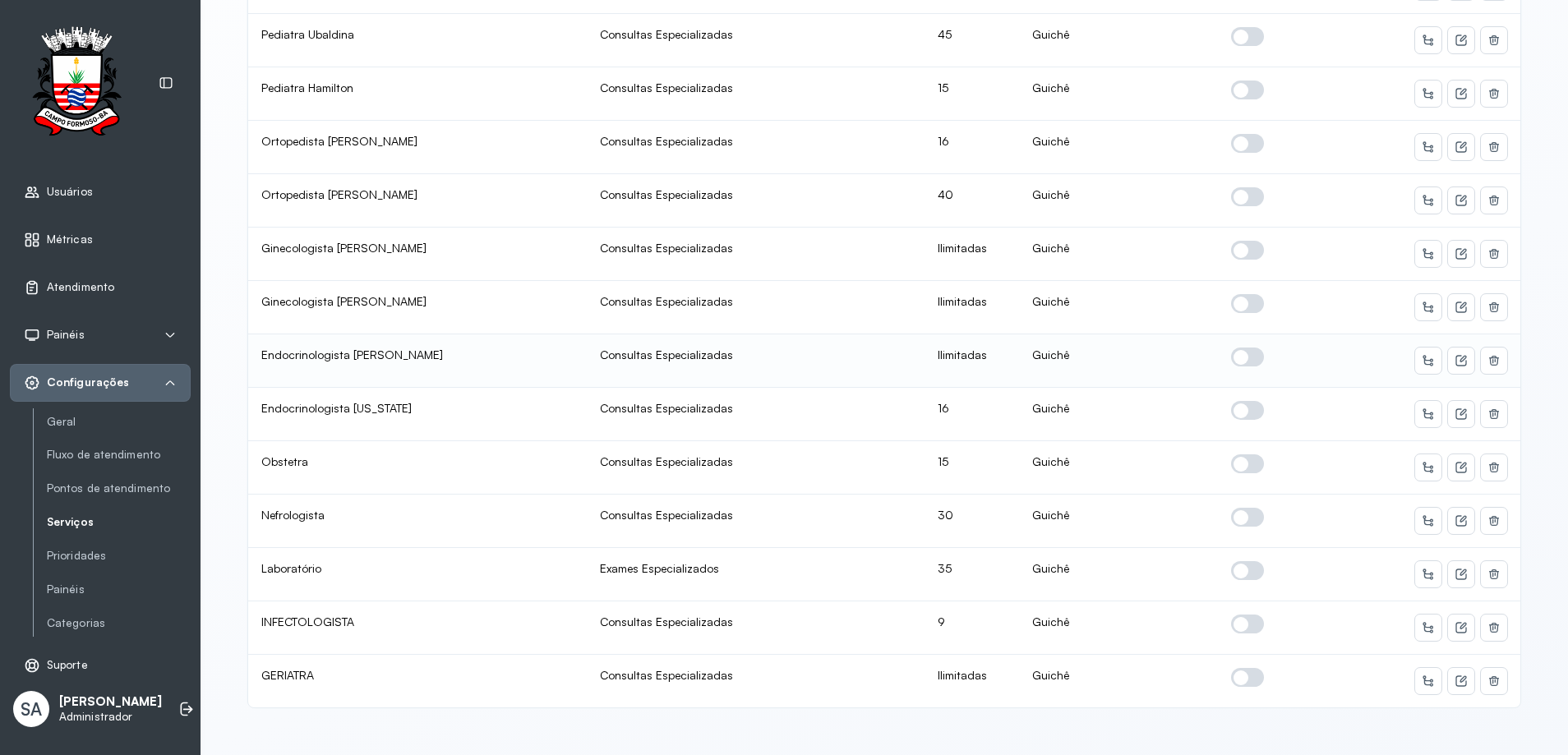
scroll to position [3, 0]
click at [1457, 514] on icon at bounding box center [1461, 520] width 14 height 14
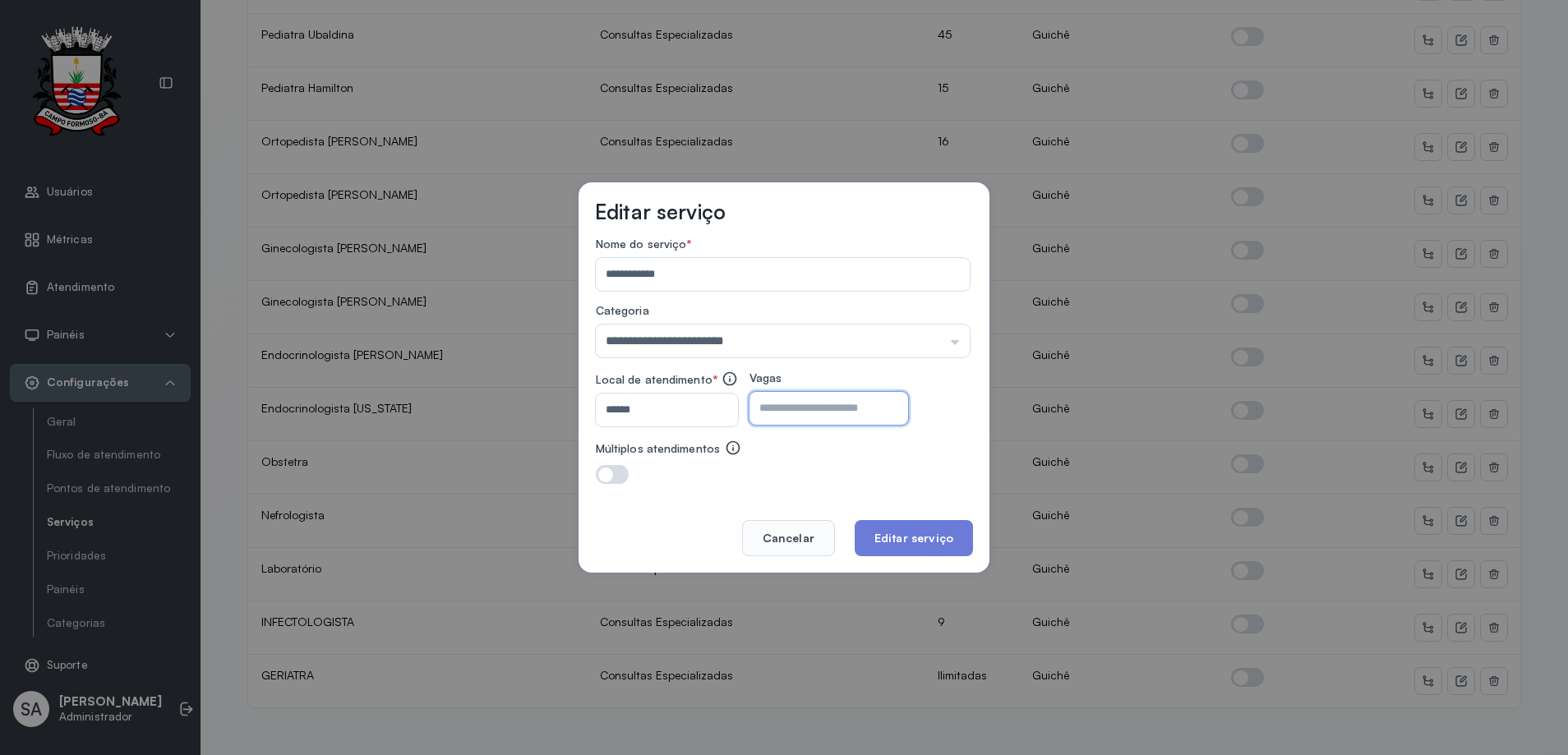
click at [808, 416] on input "**" at bounding box center [814, 409] width 130 height 32
type input "**"
click at [913, 530] on button "Editar serviço" at bounding box center [913, 539] width 118 height 36
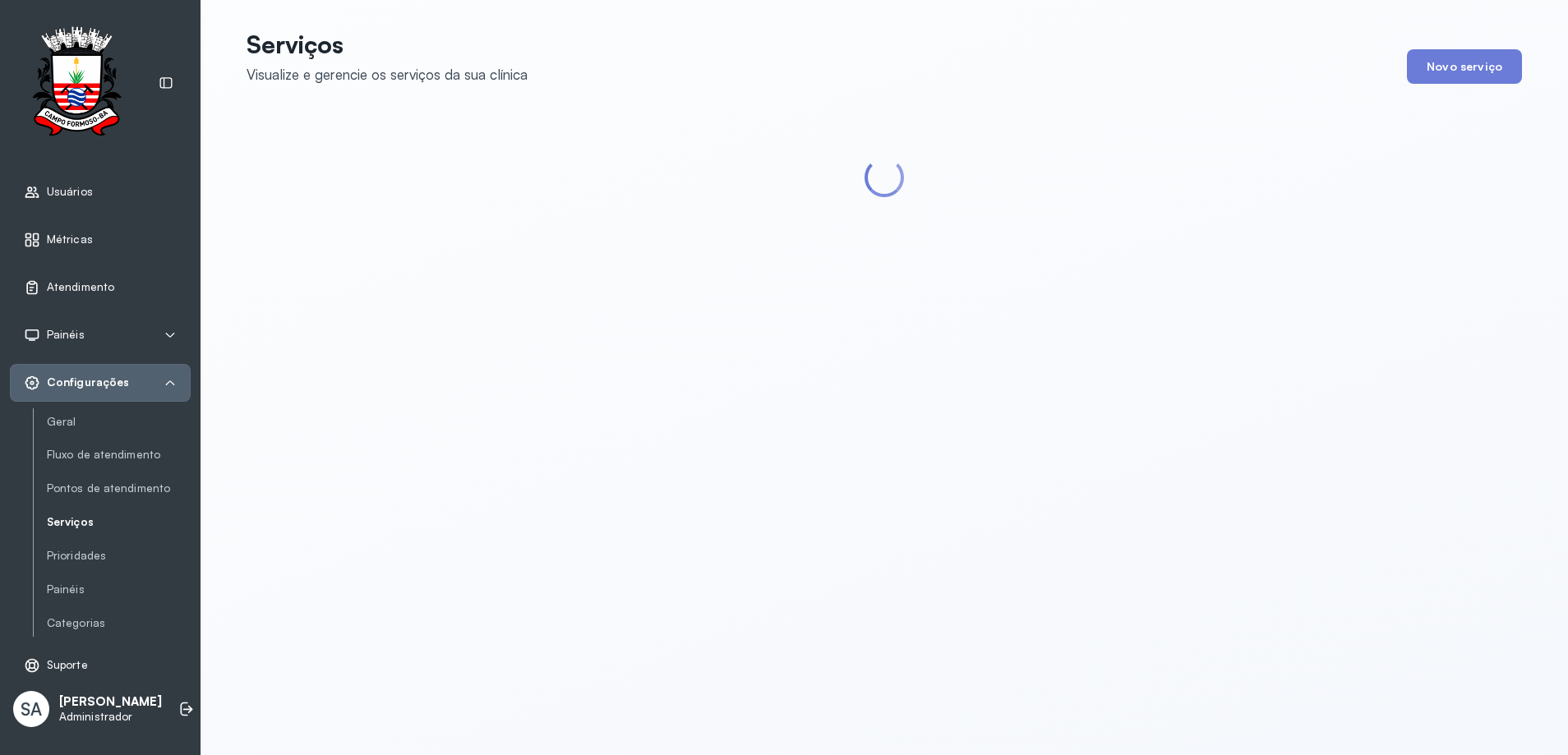
scroll to position [0, 0]
